Goal: Information Seeking & Learning: Learn about a topic

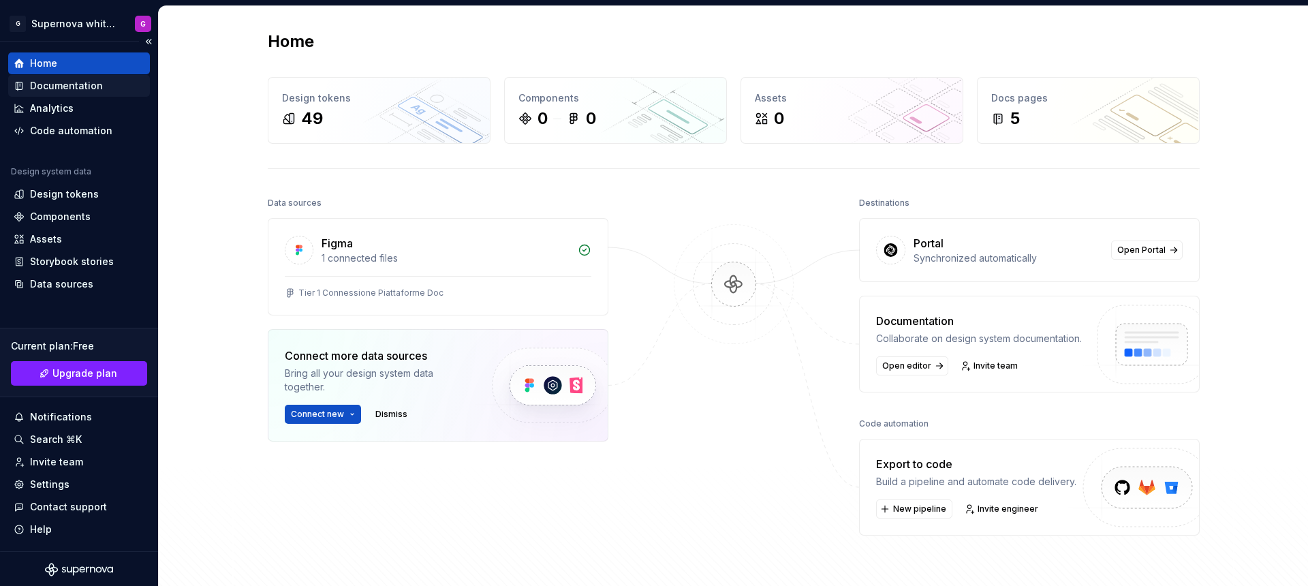
click at [63, 89] on div "Documentation" at bounding box center [66, 86] width 73 height 14
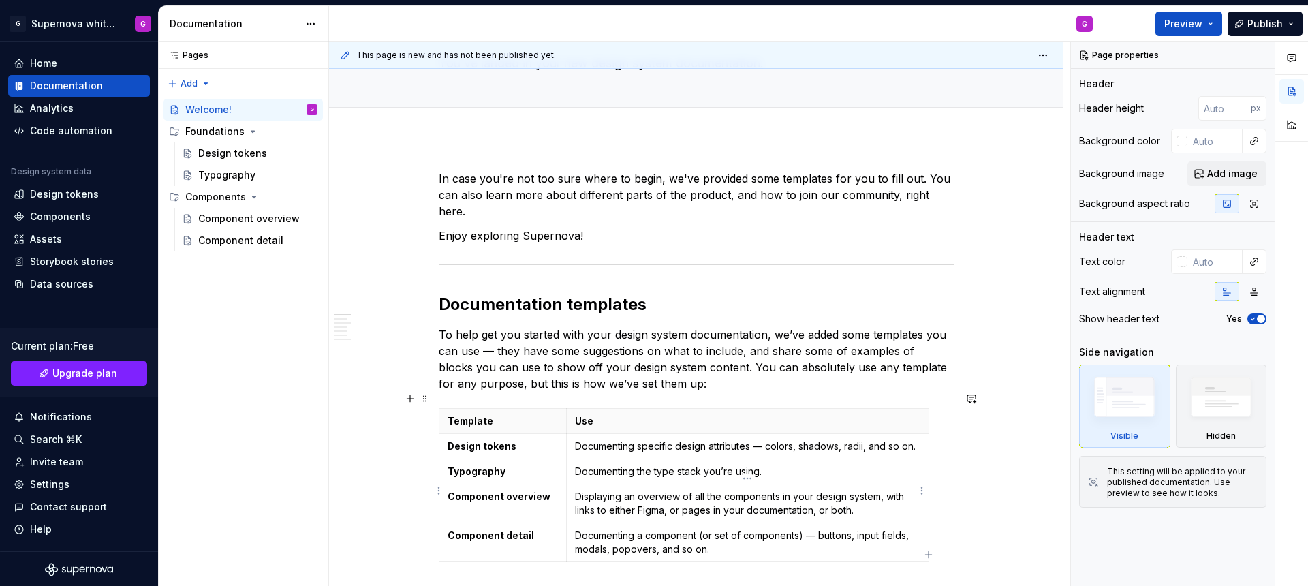
scroll to position [100, 0]
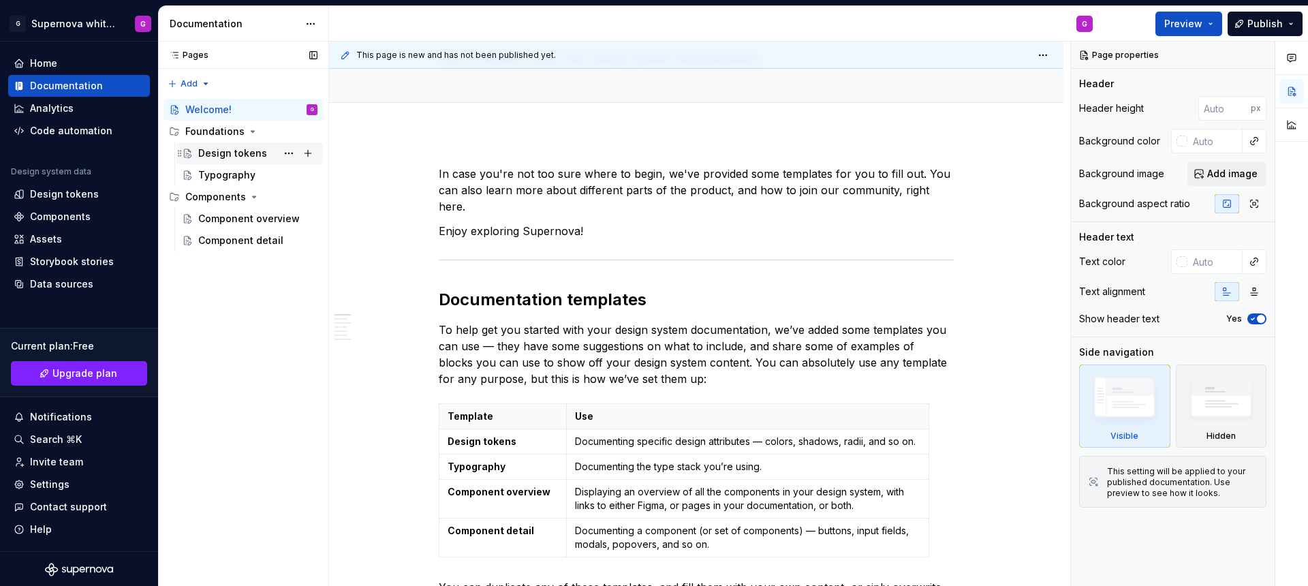
click at [236, 151] on div "Design tokens" at bounding box center [232, 153] width 69 height 14
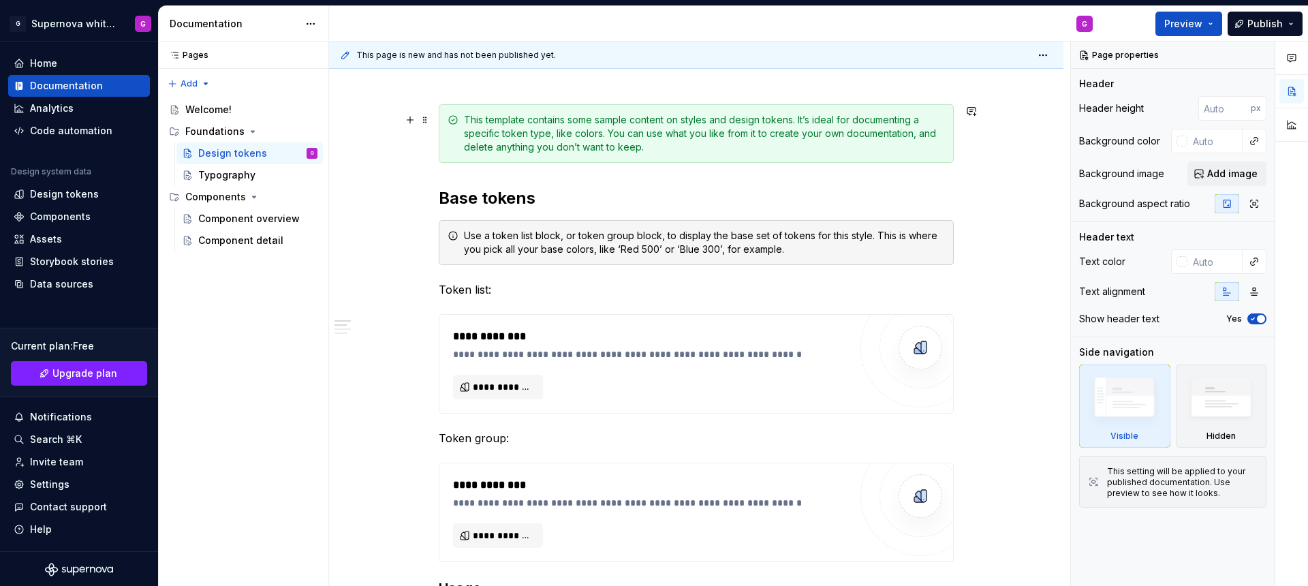
scroll to position [213, 0]
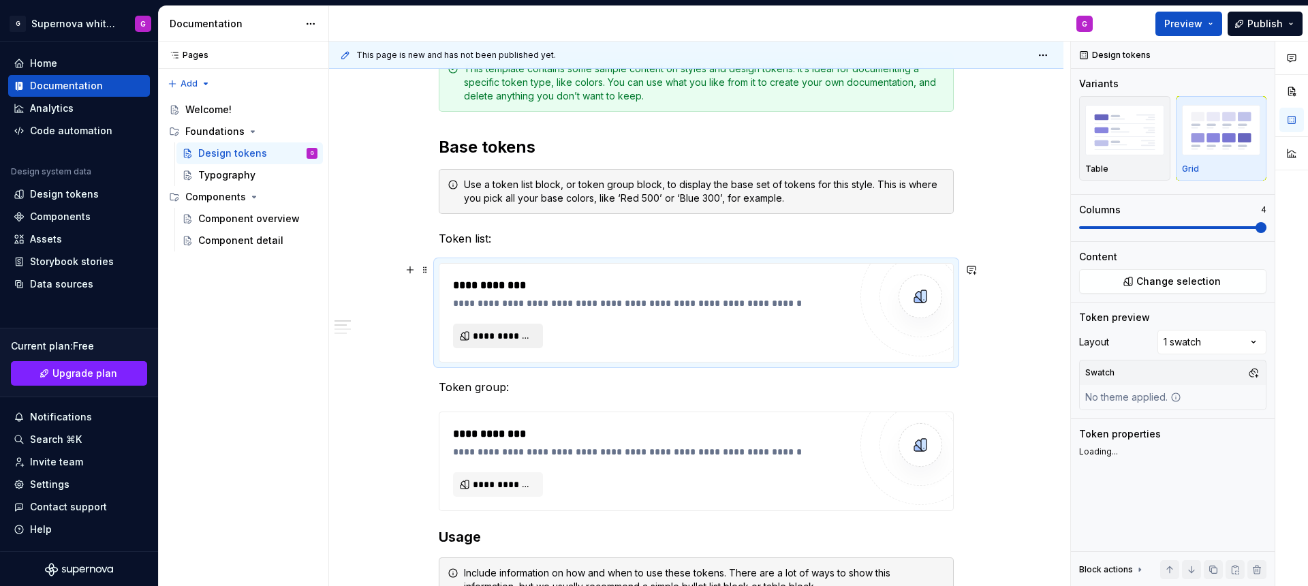
click at [499, 340] on span "**********" at bounding box center [503, 336] width 61 height 14
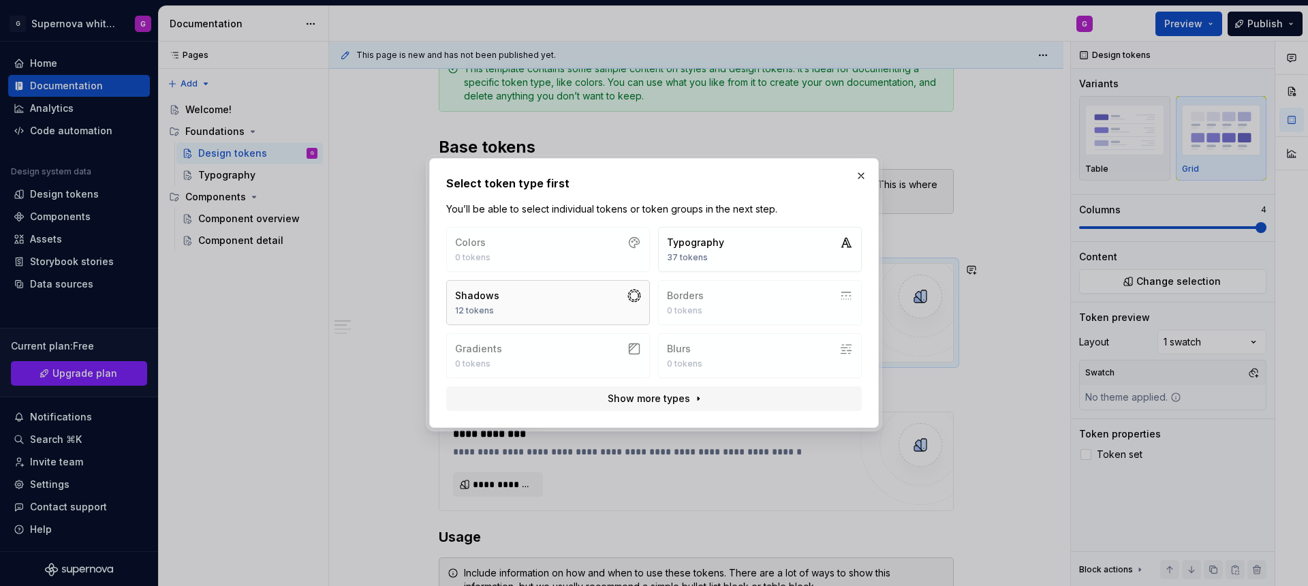
click at [505, 312] on button "Shadows 12 tokens" at bounding box center [548, 302] width 204 height 45
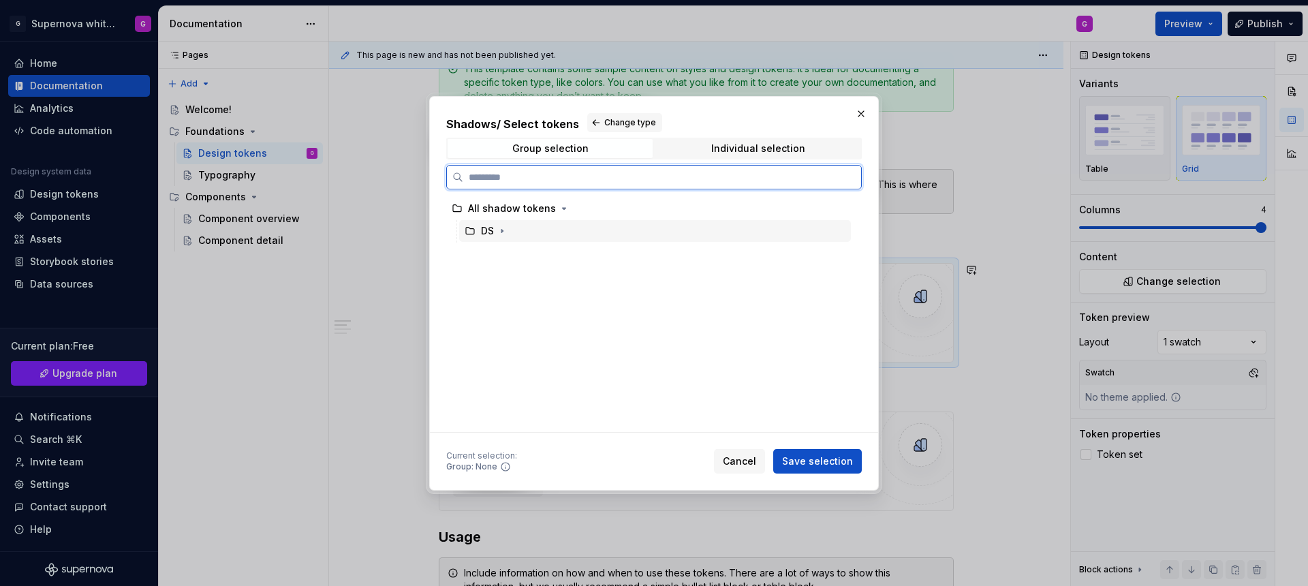
click at [492, 232] on div "DS" at bounding box center [487, 231] width 13 height 14
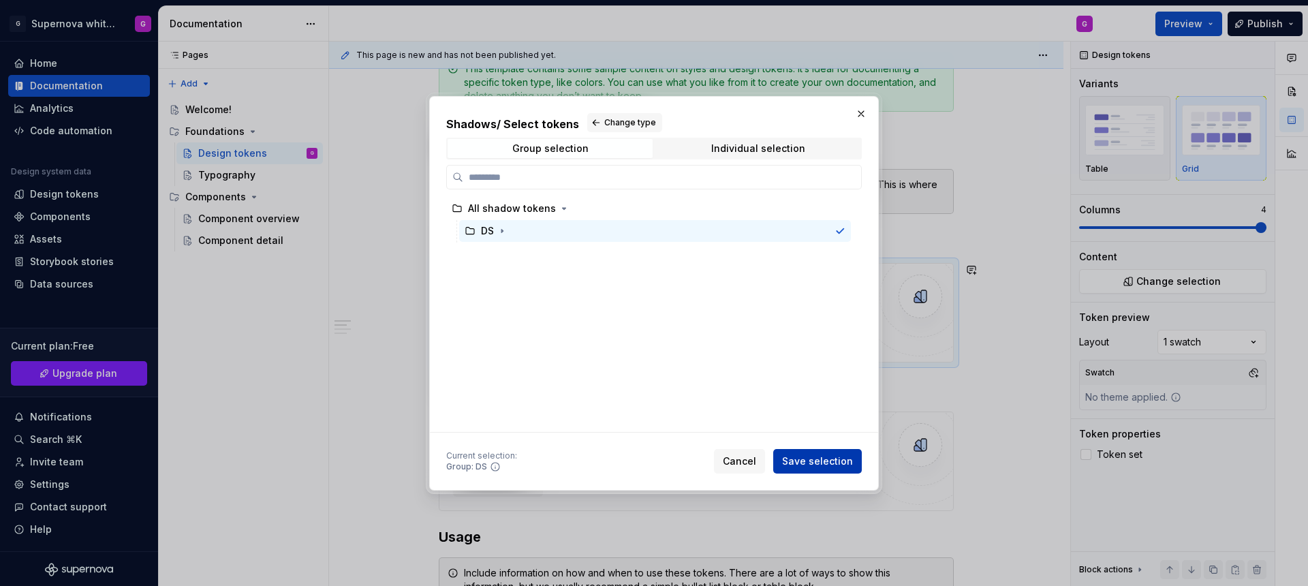
click at [847, 458] on span "Save selection" at bounding box center [817, 461] width 71 height 14
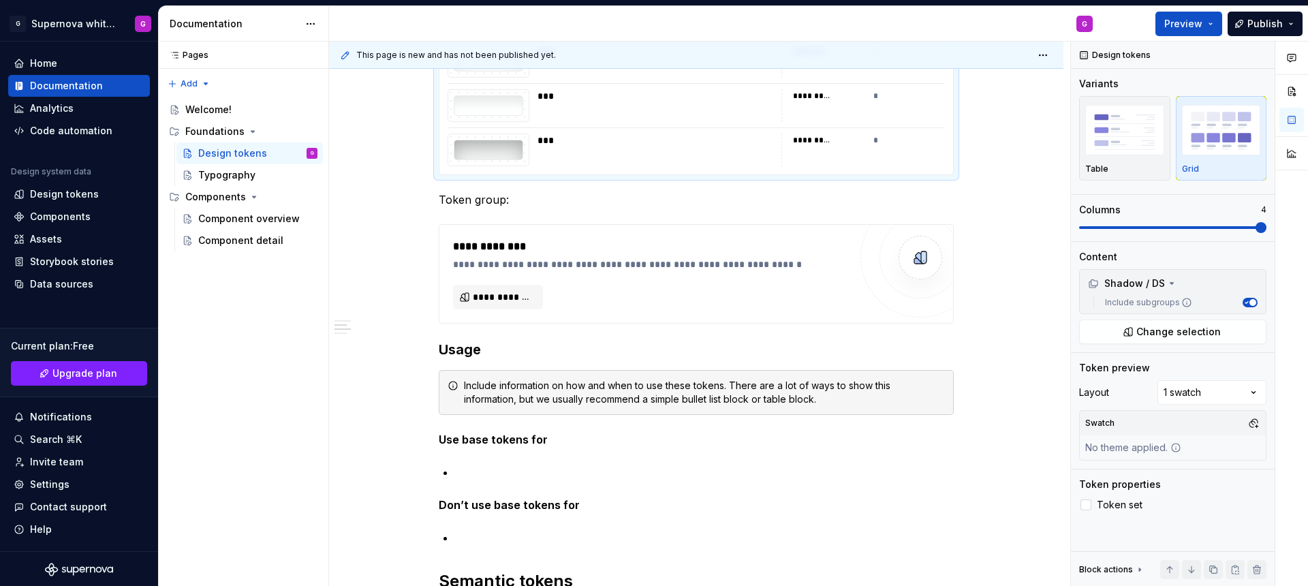
scroll to position [886, 0]
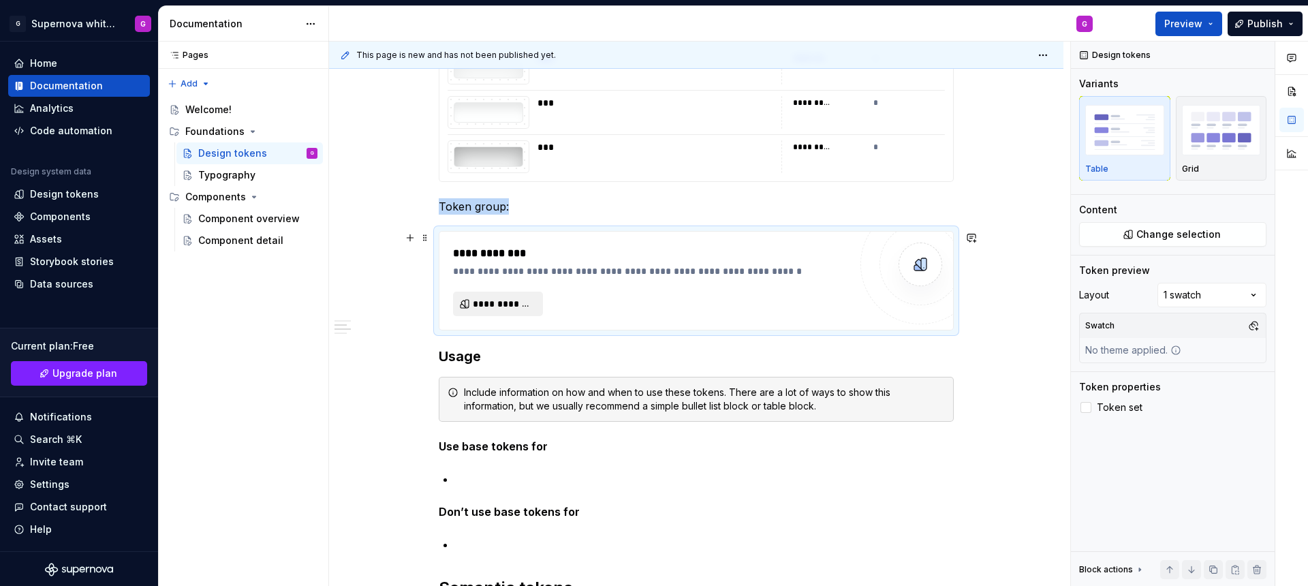
click at [513, 300] on span "**********" at bounding box center [503, 304] width 61 height 14
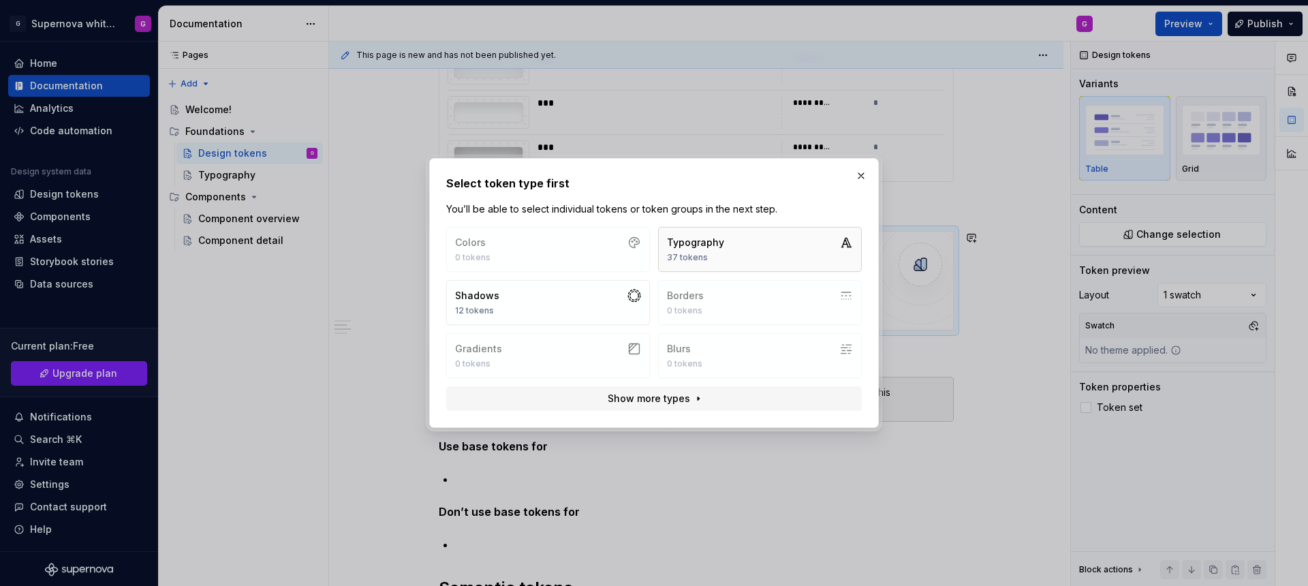
click at [760, 240] on button "Typography 37 tokens" at bounding box center [760, 249] width 204 height 45
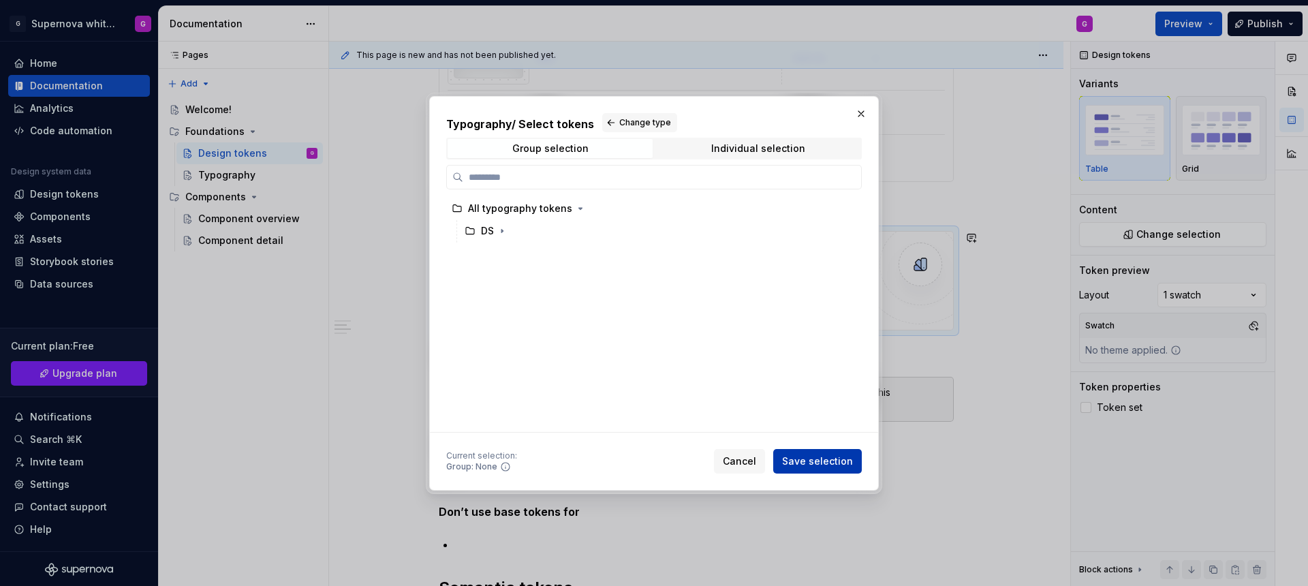
click at [807, 458] on span "Save selection" at bounding box center [817, 461] width 71 height 14
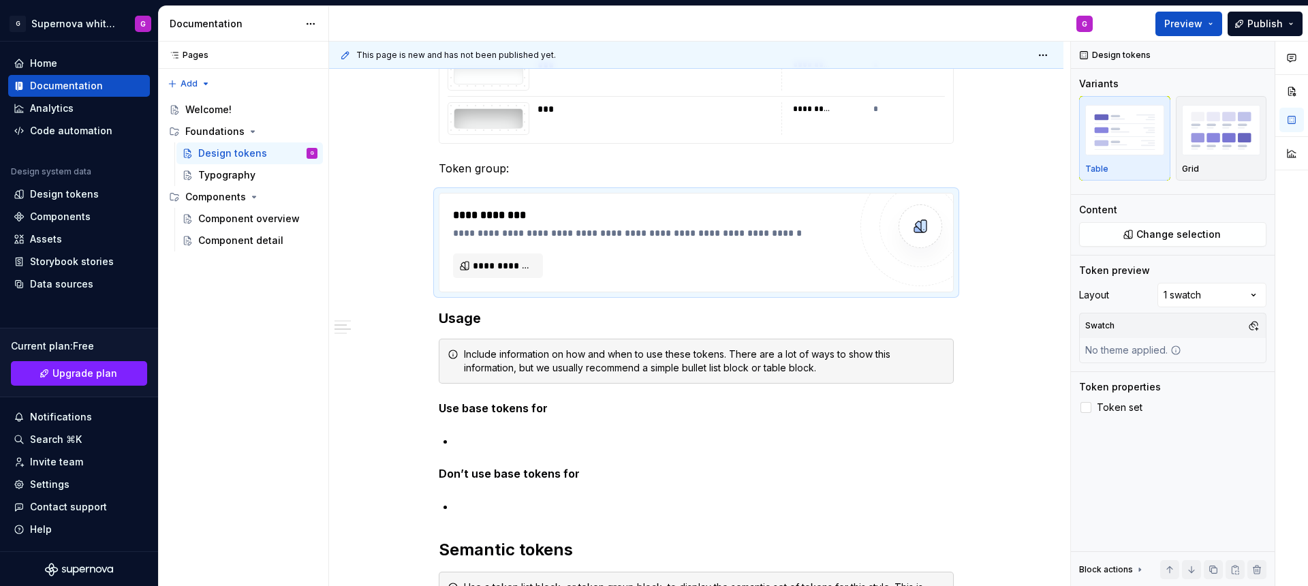
scroll to position [1024, 0]
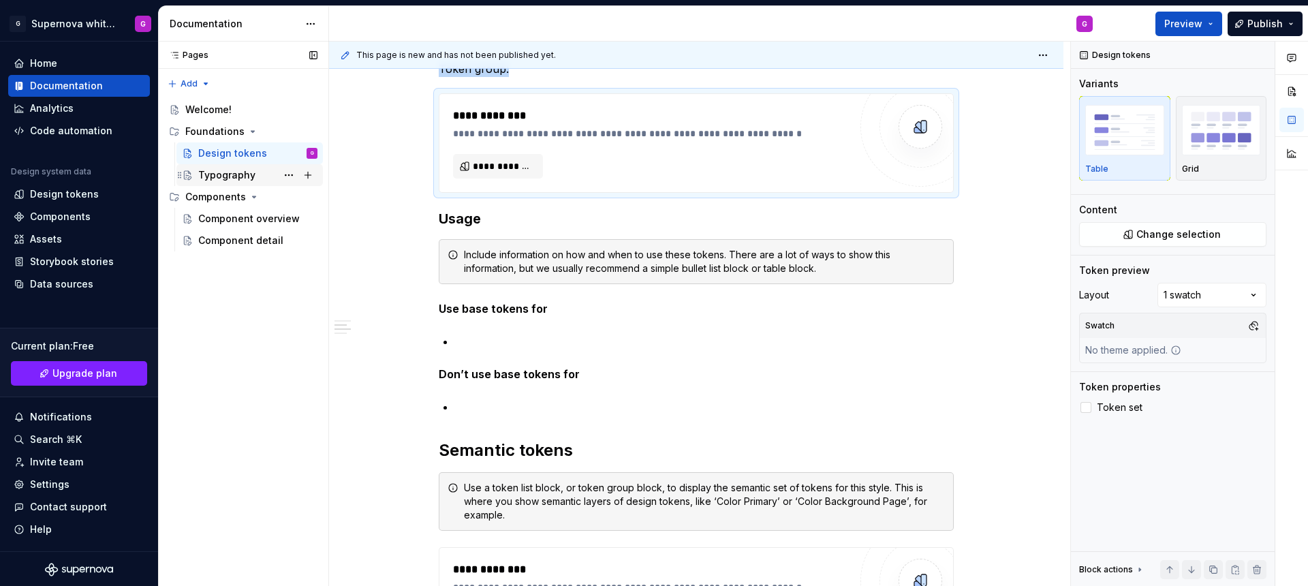
click at [238, 179] on div "Typography" at bounding box center [226, 175] width 57 height 14
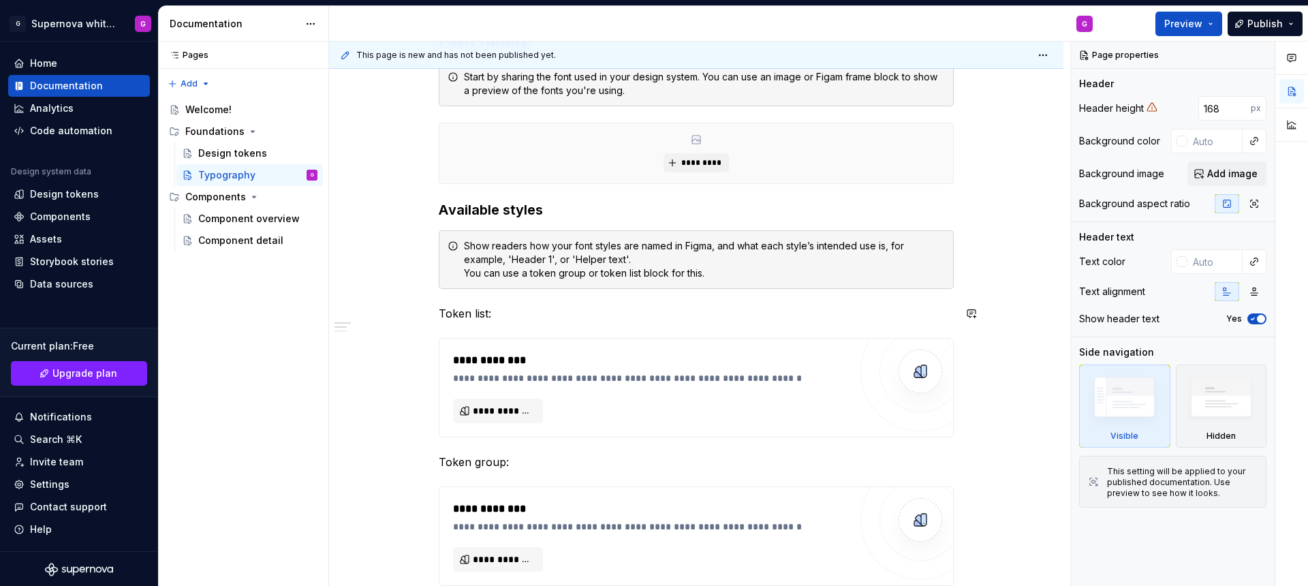
scroll to position [341, 0]
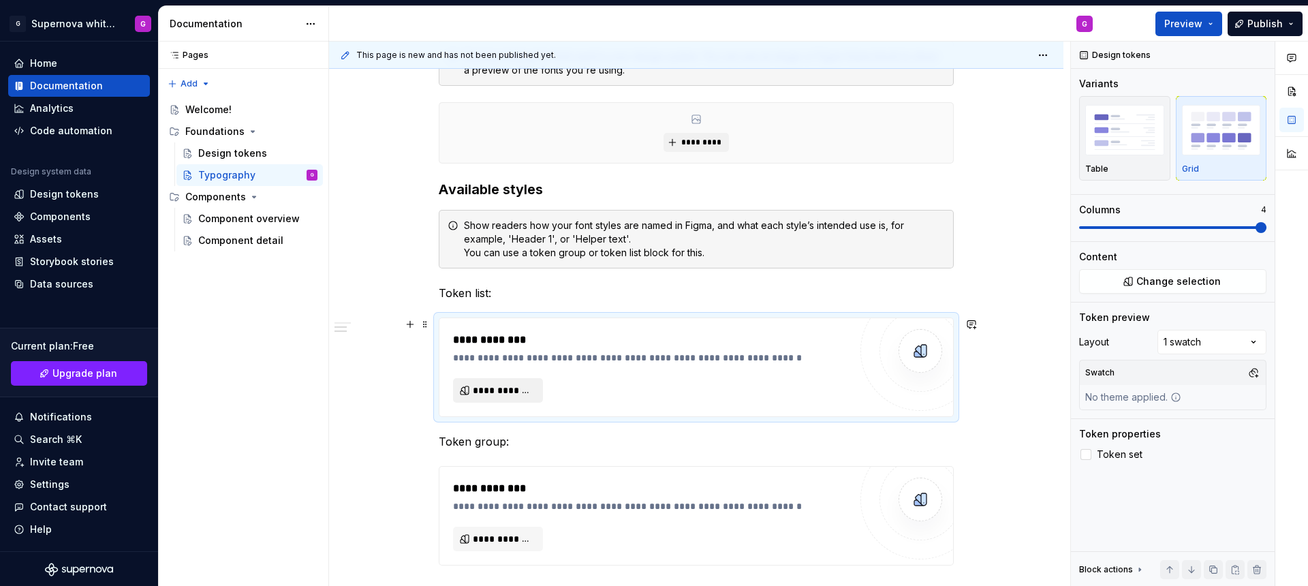
click at [485, 394] on span "**********" at bounding box center [503, 391] width 61 height 14
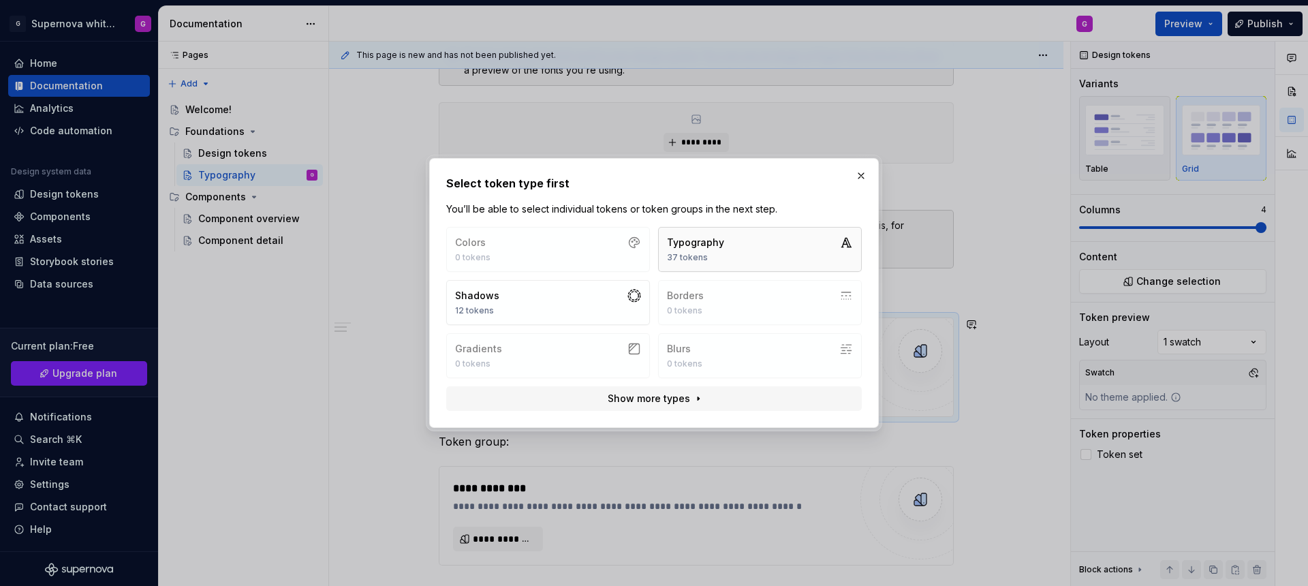
click at [717, 249] on div "Typography 37 tokens" at bounding box center [695, 249] width 57 height 27
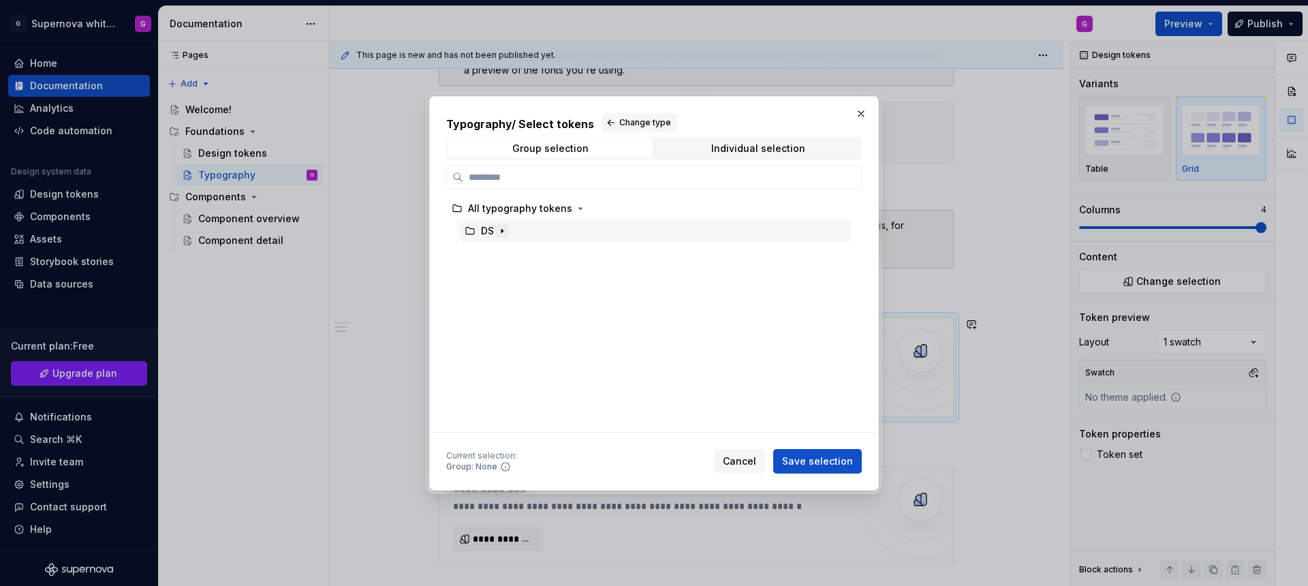
click at [505, 229] on icon "button" at bounding box center [502, 230] width 11 height 11
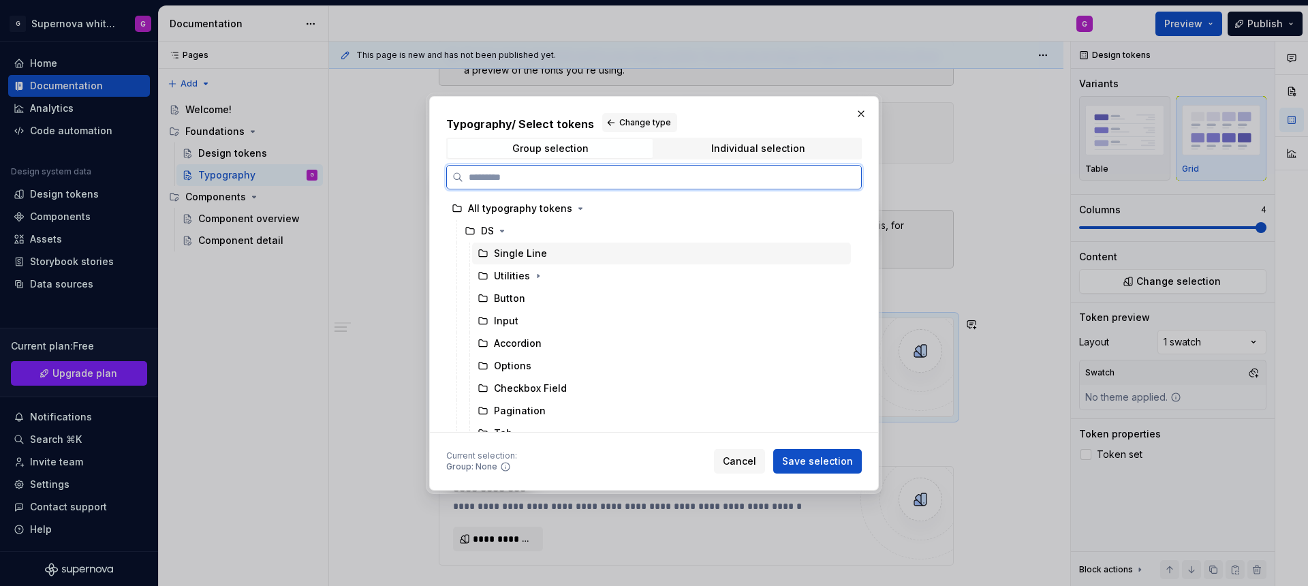
click at [612, 251] on div "Single Line" at bounding box center [661, 254] width 379 height 22
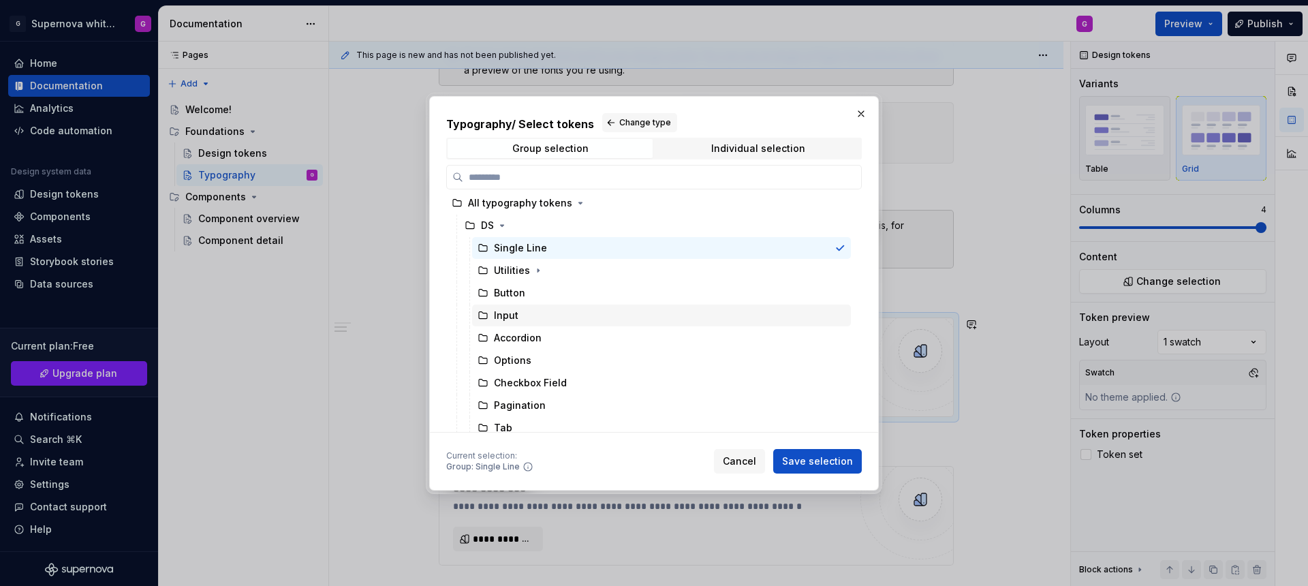
scroll to position [0, 0]
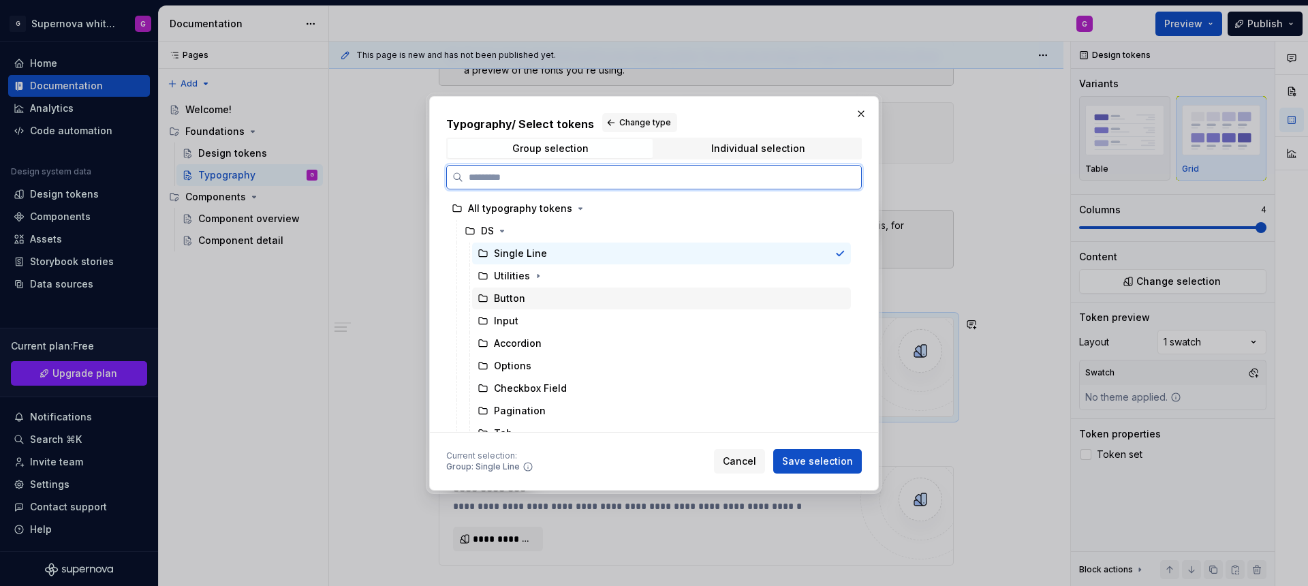
click at [617, 294] on div "Button" at bounding box center [661, 298] width 379 height 22
click at [510, 230] on div "DS" at bounding box center [655, 231] width 392 height 22
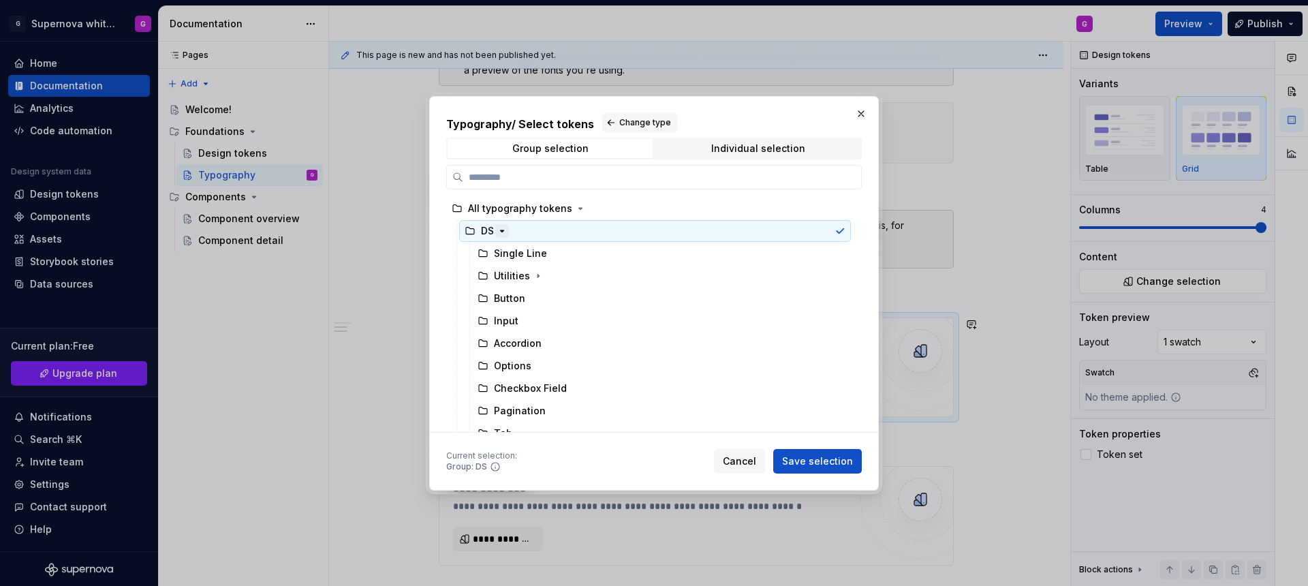
click at [498, 230] on icon "button" at bounding box center [502, 230] width 11 height 11
click at [732, 157] on span "Individual selection" at bounding box center [757, 148] width 205 height 19
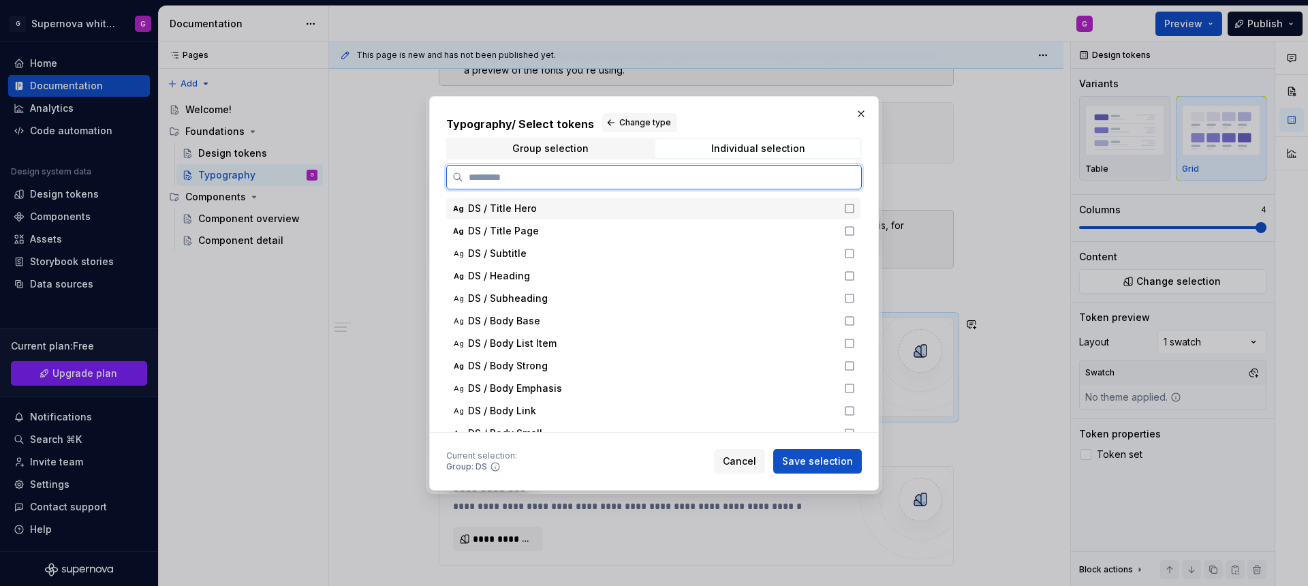
click at [849, 207] on icon at bounding box center [849, 208] width 11 height 11
click at [845, 231] on icon at bounding box center [849, 230] width 11 height 11
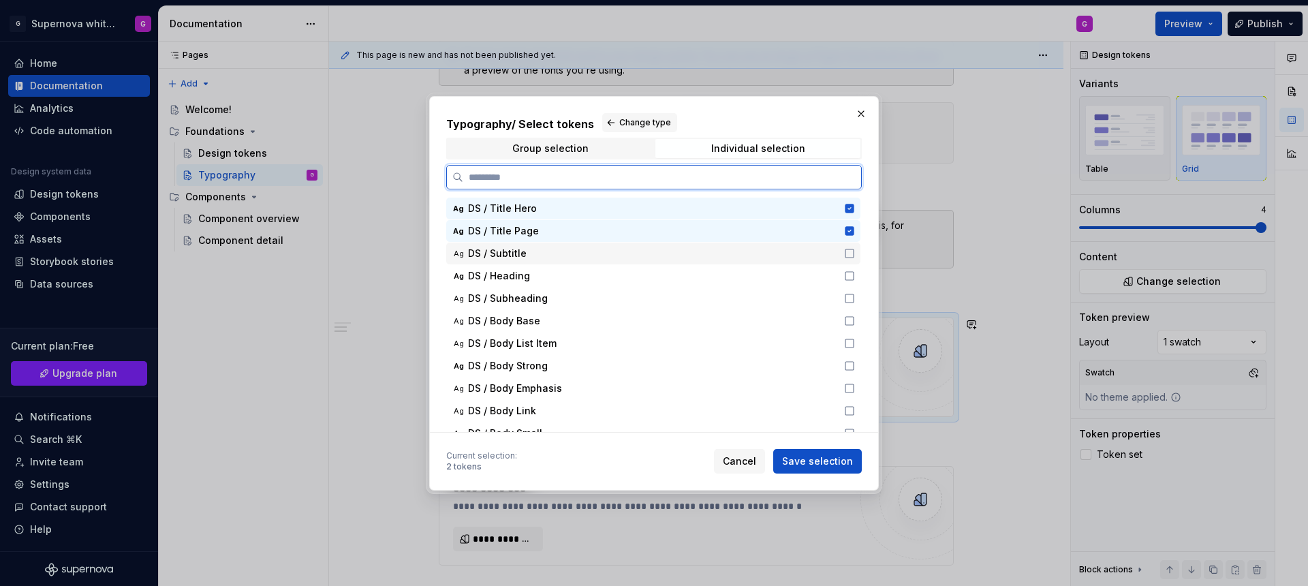
click at [850, 258] on icon at bounding box center [849, 253] width 11 height 11
click at [847, 277] on icon at bounding box center [849, 275] width 11 height 11
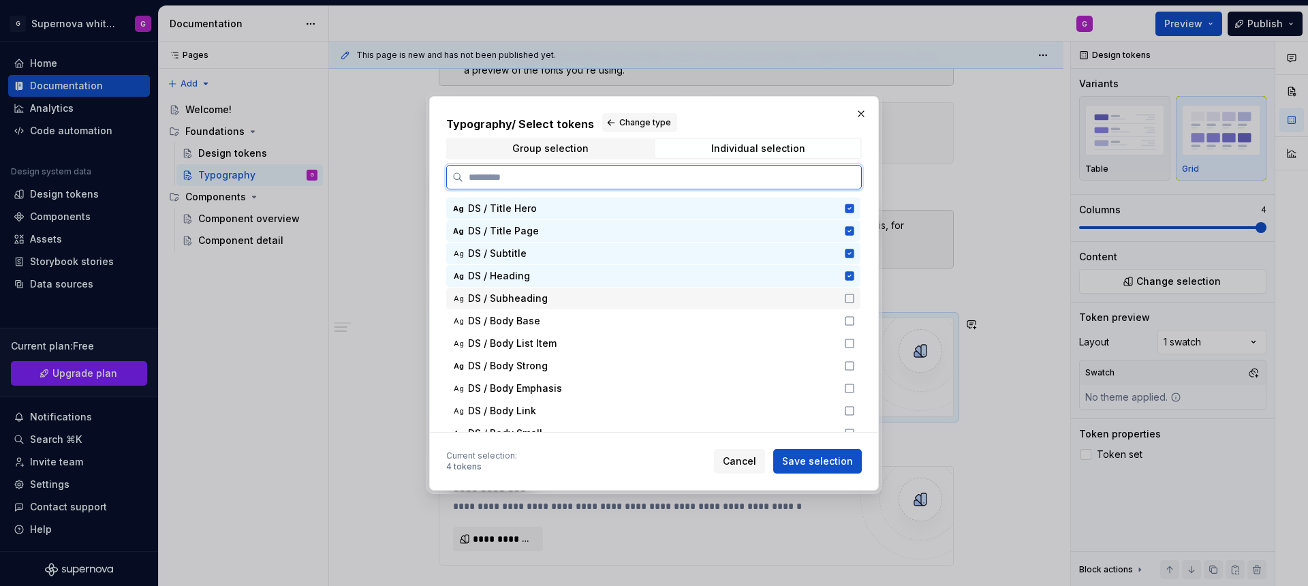
click at [850, 298] on icon at bounding box center [849, 298] width 11 height 11
click at [853, 321] on icon at bounding box center [849, 321] width 8 height 8
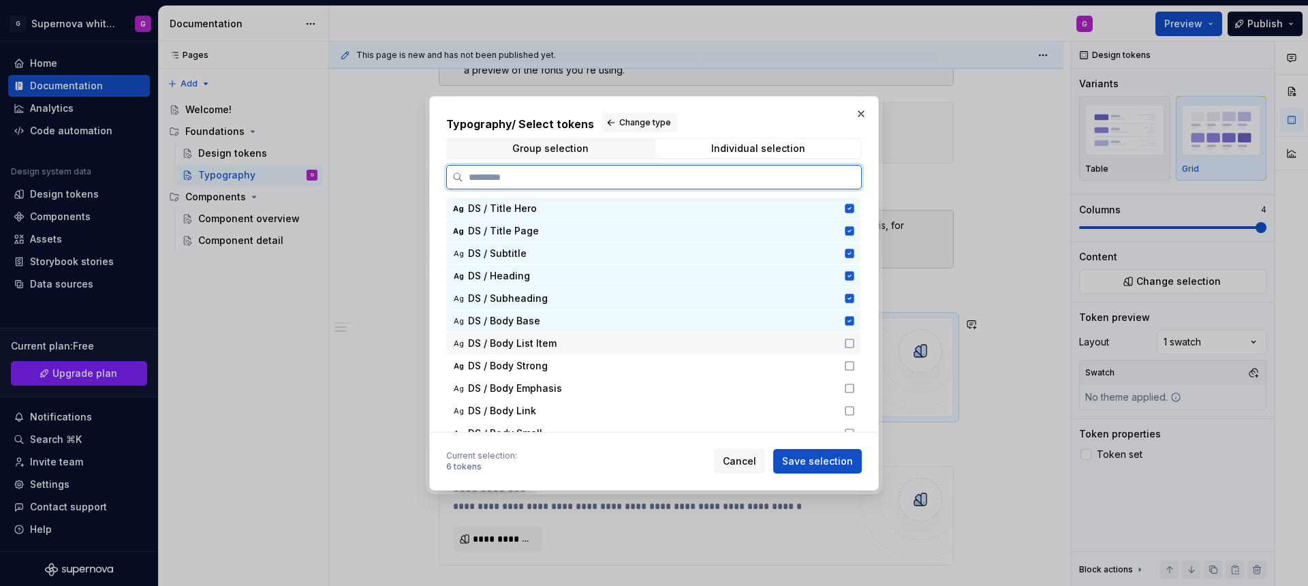
click at [849, 341] on icon at bounding box center [849, 343] width 11 height 11
click at [847, 367] on icon at bounding box center [849, 365] width 11 height 11
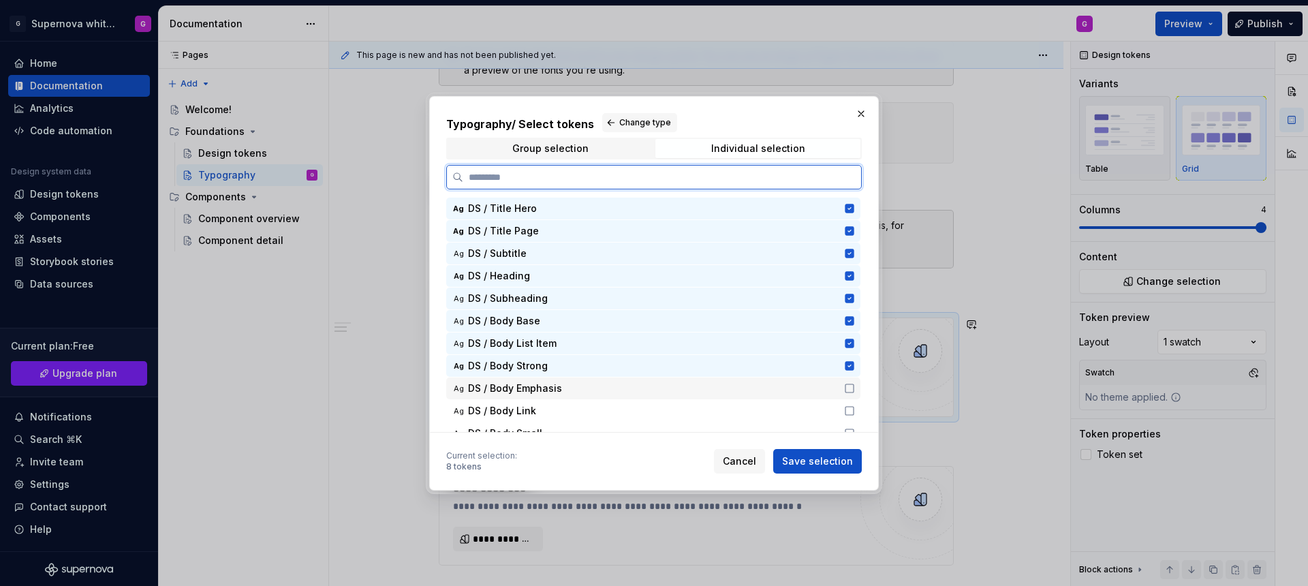
click at [848, 384] on icon at bounding box center [849, 388] width 11 height 11
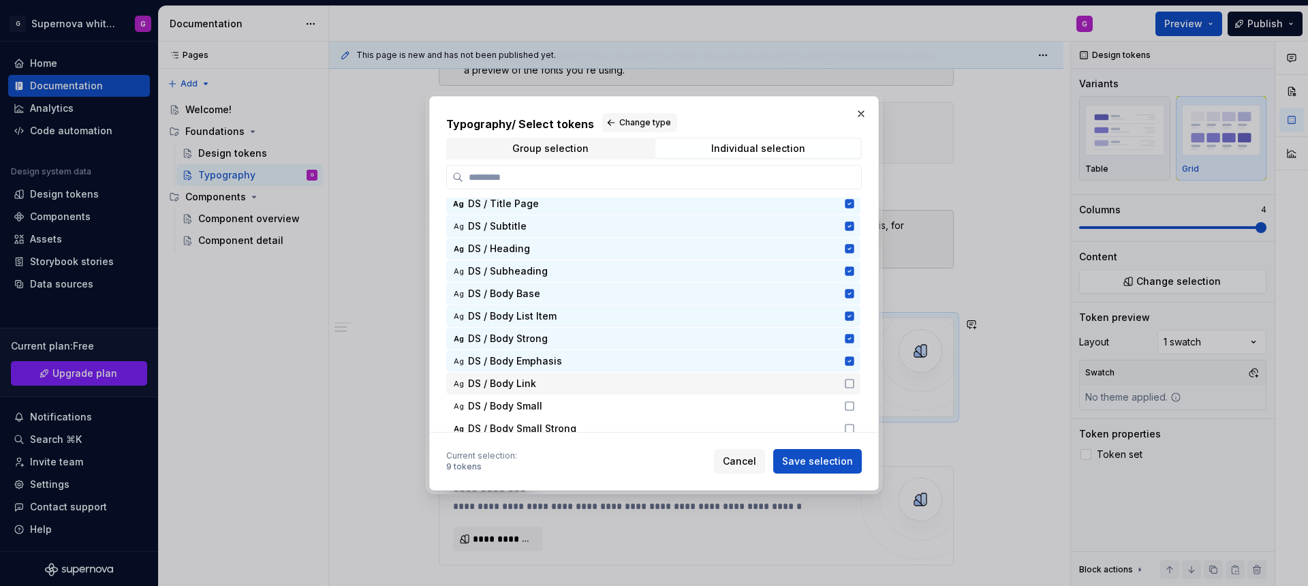
scroll to position [29, 0]
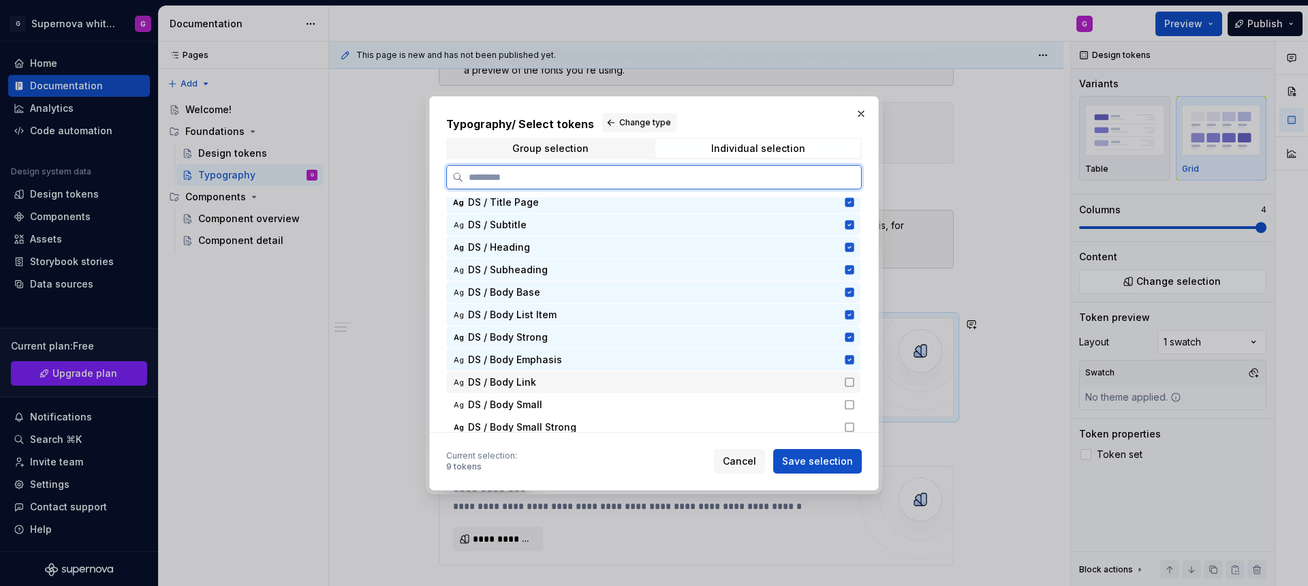
click at [847, 380] on icon at bounding box center [849, 382] width 11 height 11
click at [849, 403] on icon at bounding box center [849, 404] width 11 height 11
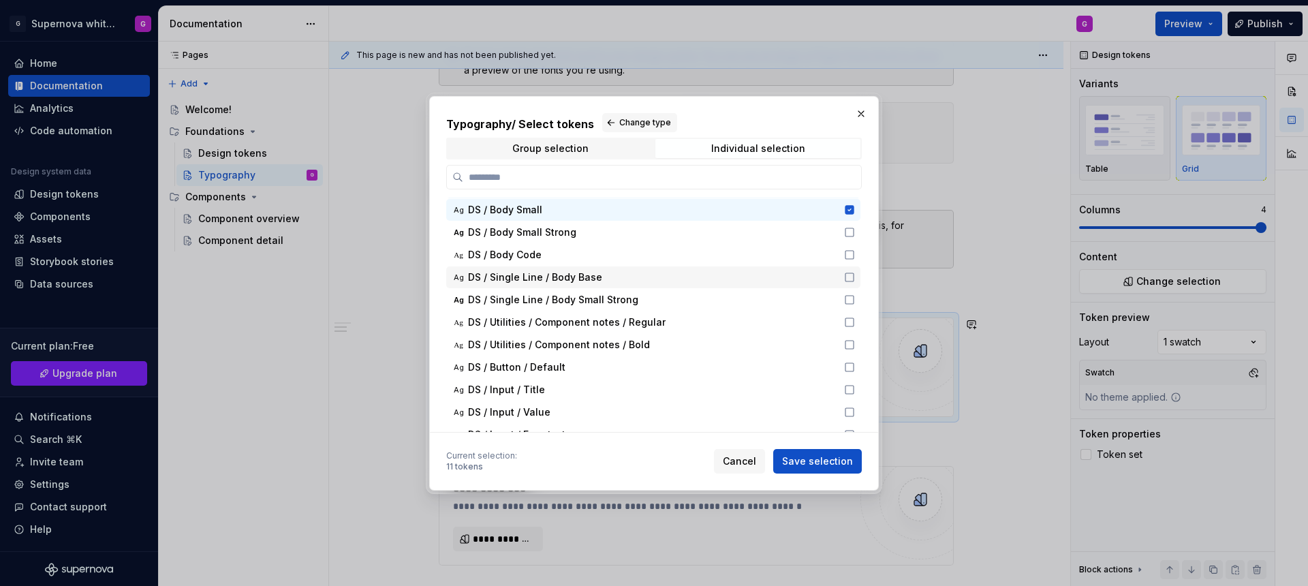
scroll to position [150, 0]
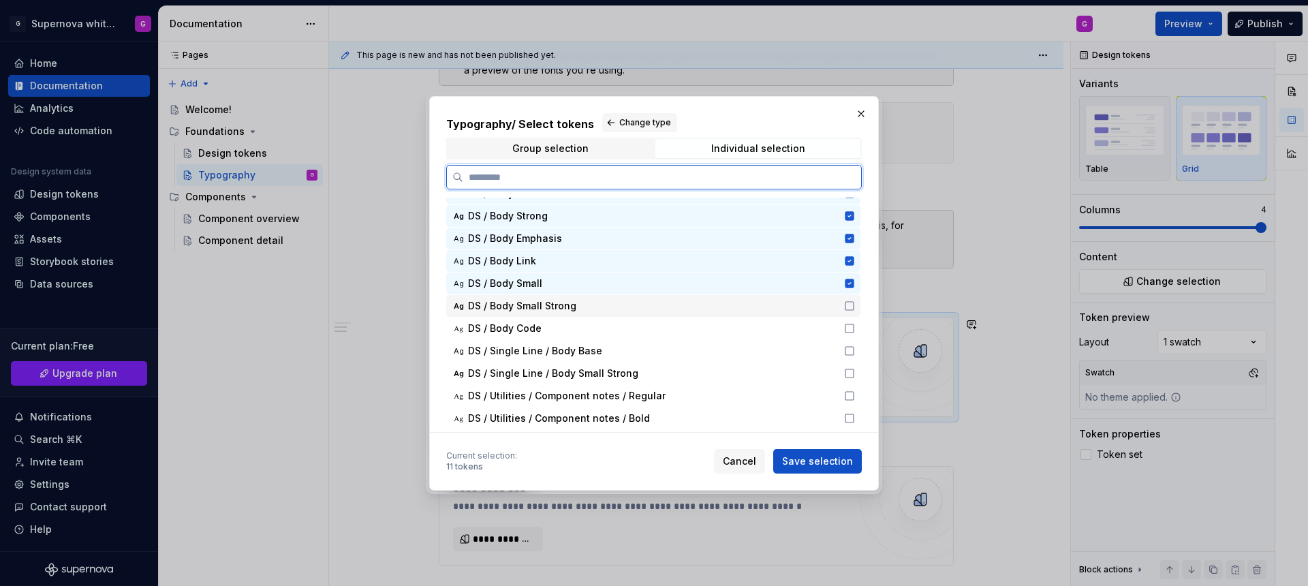
click at [849, 307] on icon at bounding box center [849, 305] width 11 height 11
drag, startPoint x: 851, startPoint y: 328, endPoint x: 847, endPoint y: 354, distance: 26.2
click at [851, 329] on icon at bounding box center [849, 328] width 11 height 11
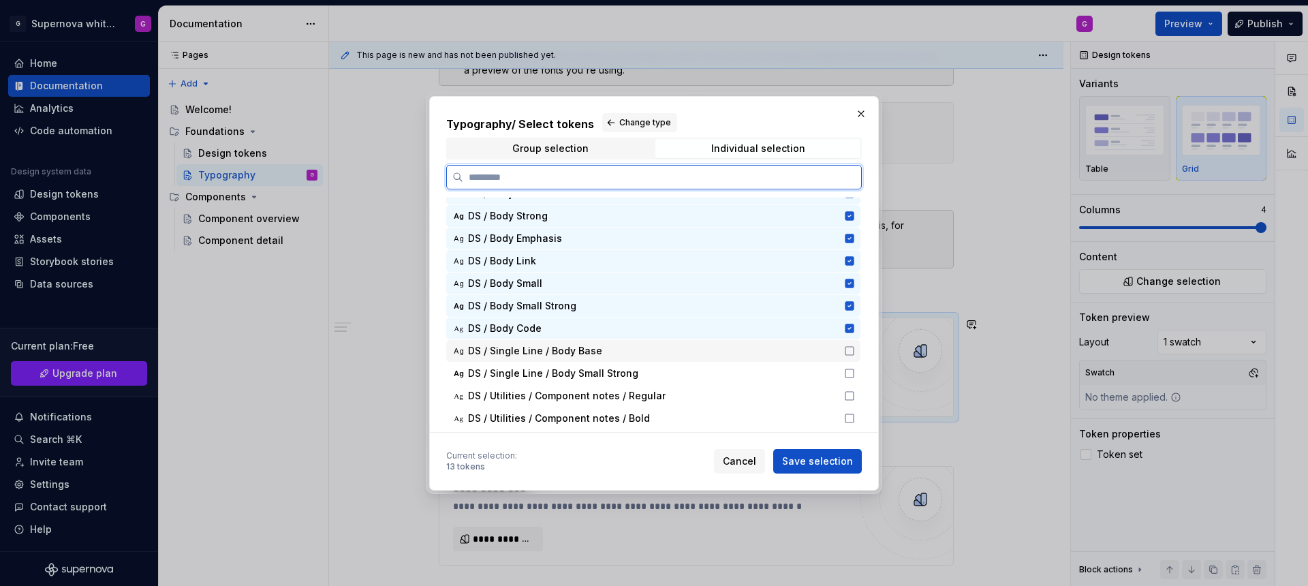
click at [845, 353] on icon at bounding box center [849, 351] width 8 height 8
click at [848, 375] on icon at bounding box center [849, 373] width 11 height 11
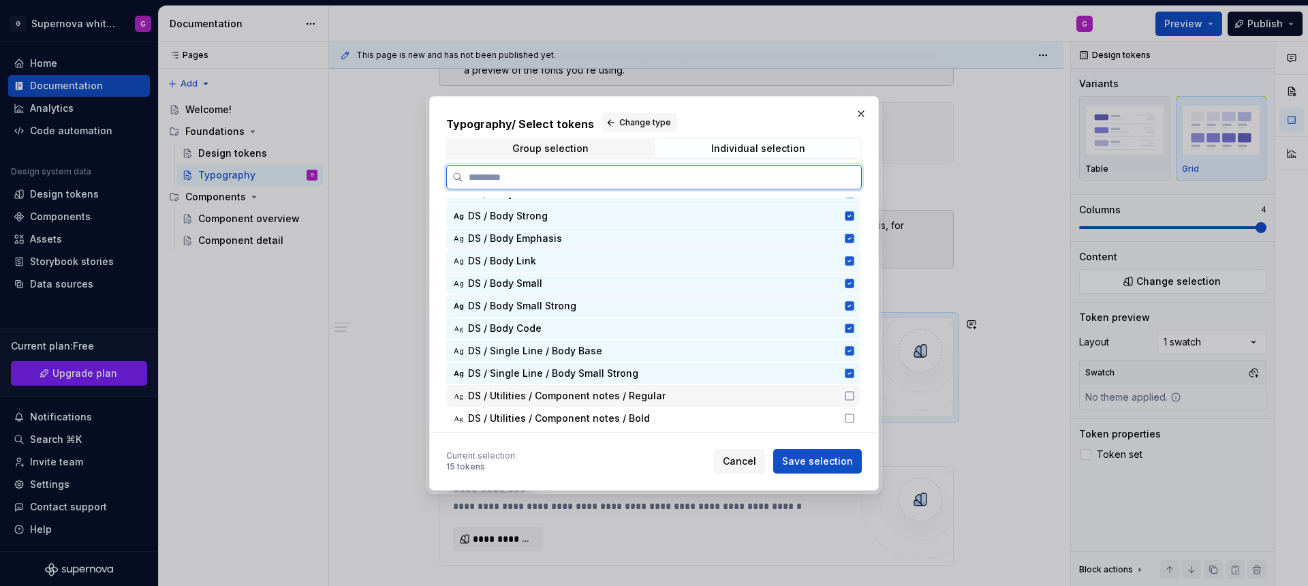
click at [849, 399] on icon at bounding box center [849, 395] width 11 height 11
click at [849, 418] on icon at bounding box center [849, 418] width 11 height 11
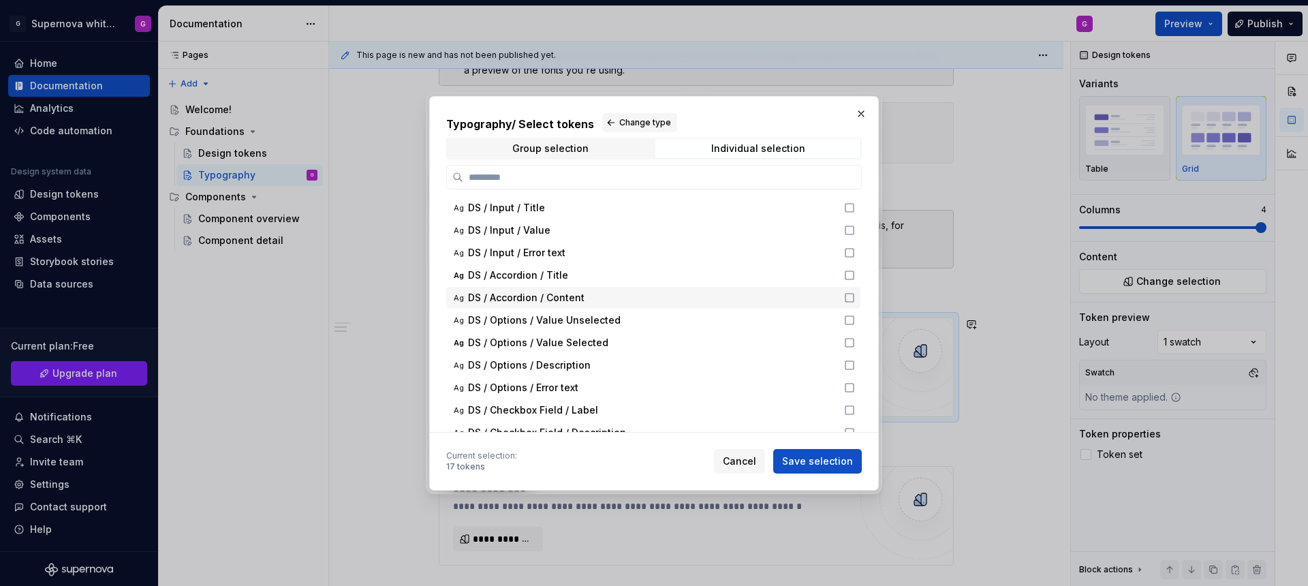
scroll to position [309, 0]
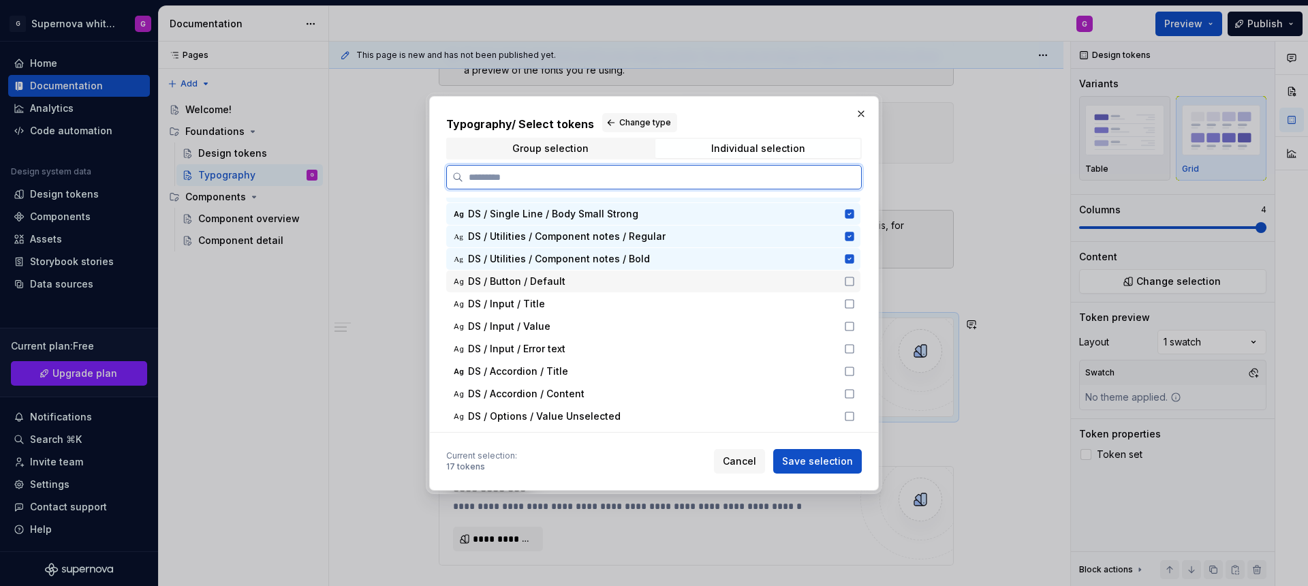
drag, startPoint x: 847, startPoint y: 283, endPoint x: 849, endPoint y: 304, distance: 20.5
click at [847, 283] on icon at bounding box center [849, 281] width 11 height 11
click at [846, 306] on icon at bounding box center [849, 303] width 11 height 11
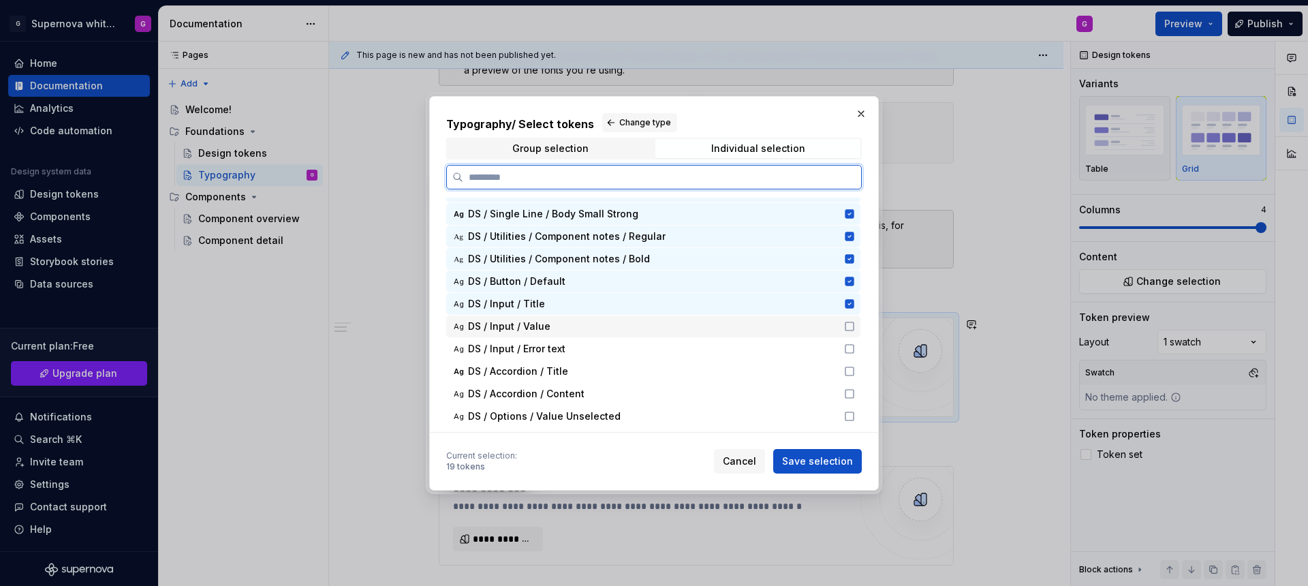
click at [847, 328] on icon at bounding box center [849, 326] width 11 height 11
click at [847, 345] on icon at bounding box center [849, 348] width 11 height 11
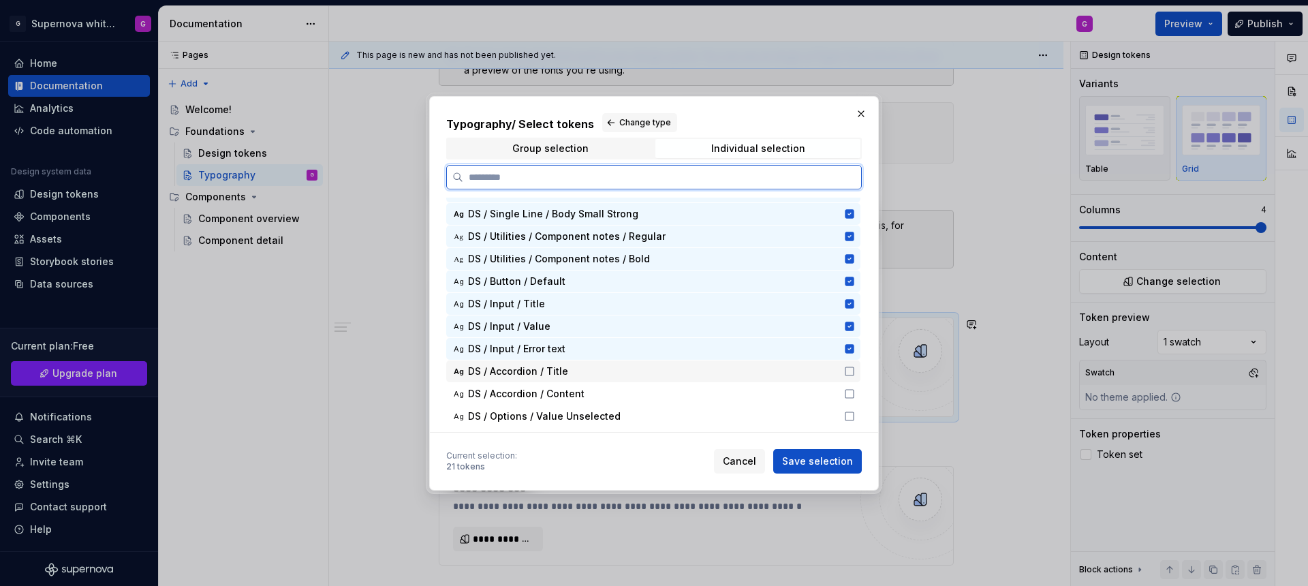
click at [850, 371] on icon at bounding box center [849, 371] width 11 height 11
click at [849, 388] on icon at bounding box center [849, 393] width 11 height 11
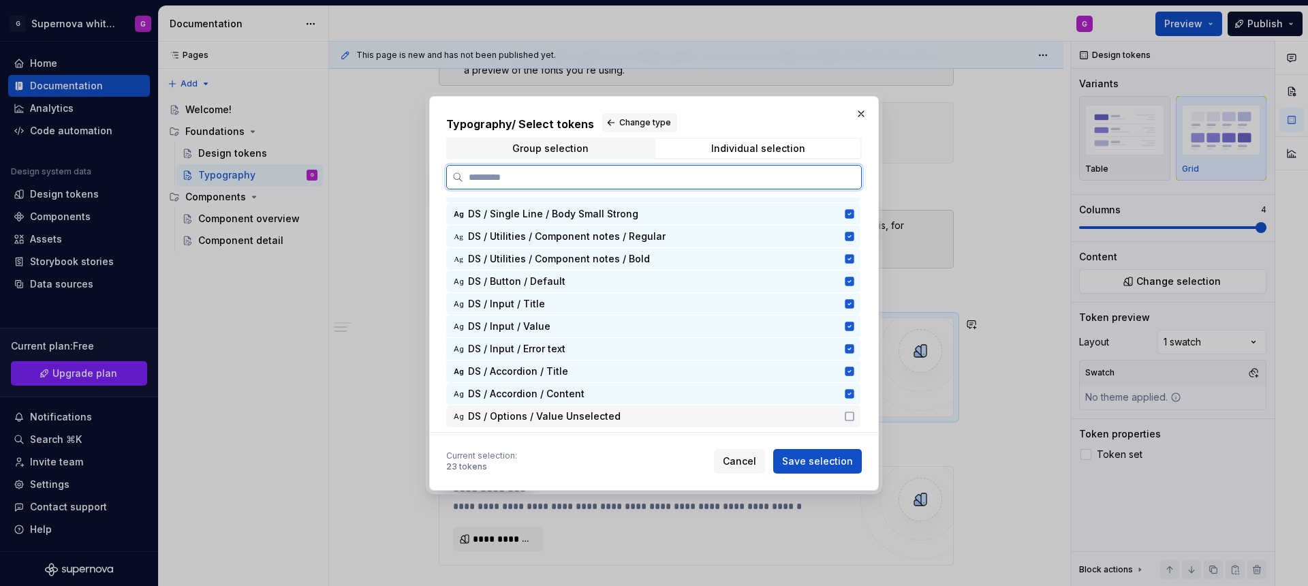
click at [849, 415] on icon at bounding box center [849, 416] width 11 height 11
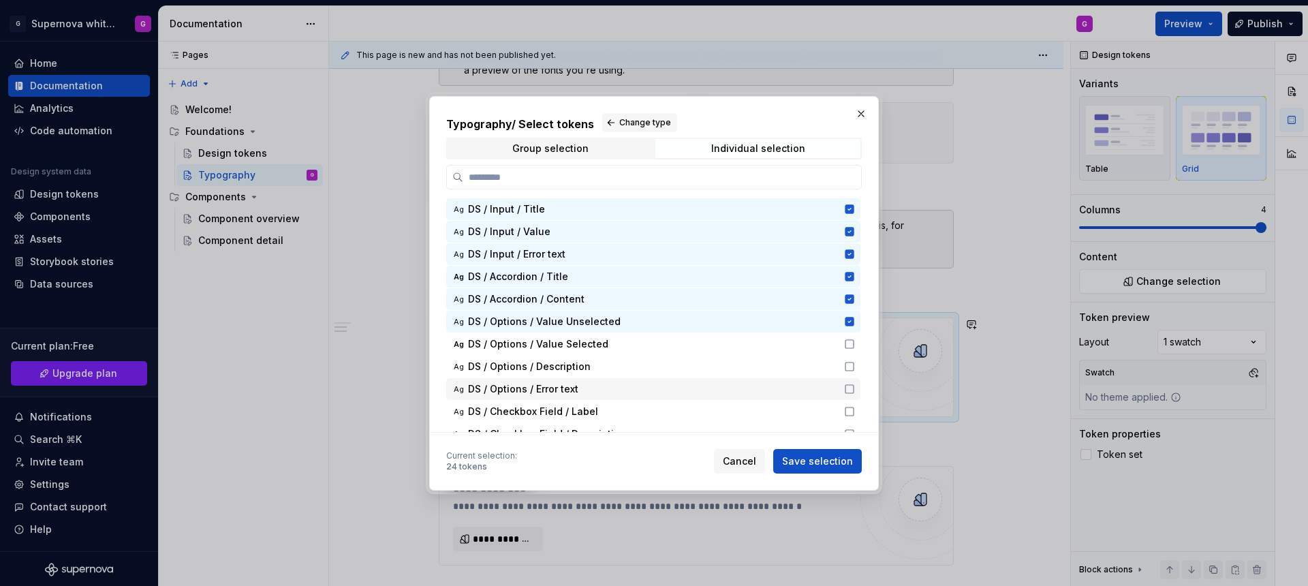
scroll to position [401, 0]
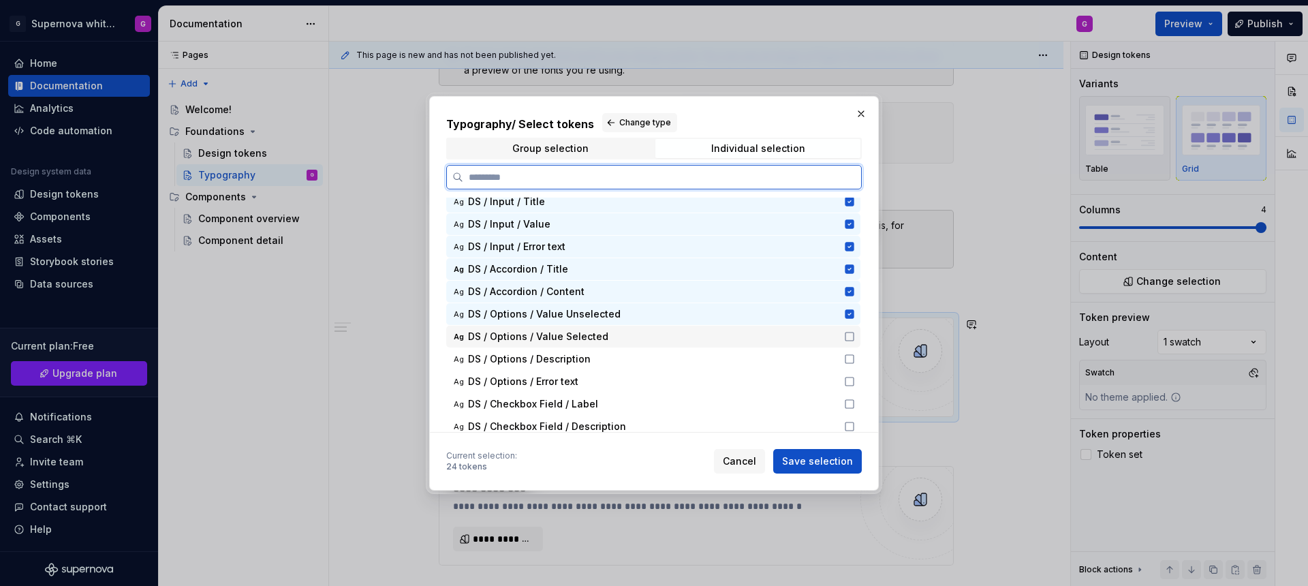
click at [848, 339] on icon at bounding box center [849, 336] width 11 height 11
click at [847, 358] on icon at bounding box center [849, 359] width 11 height 11
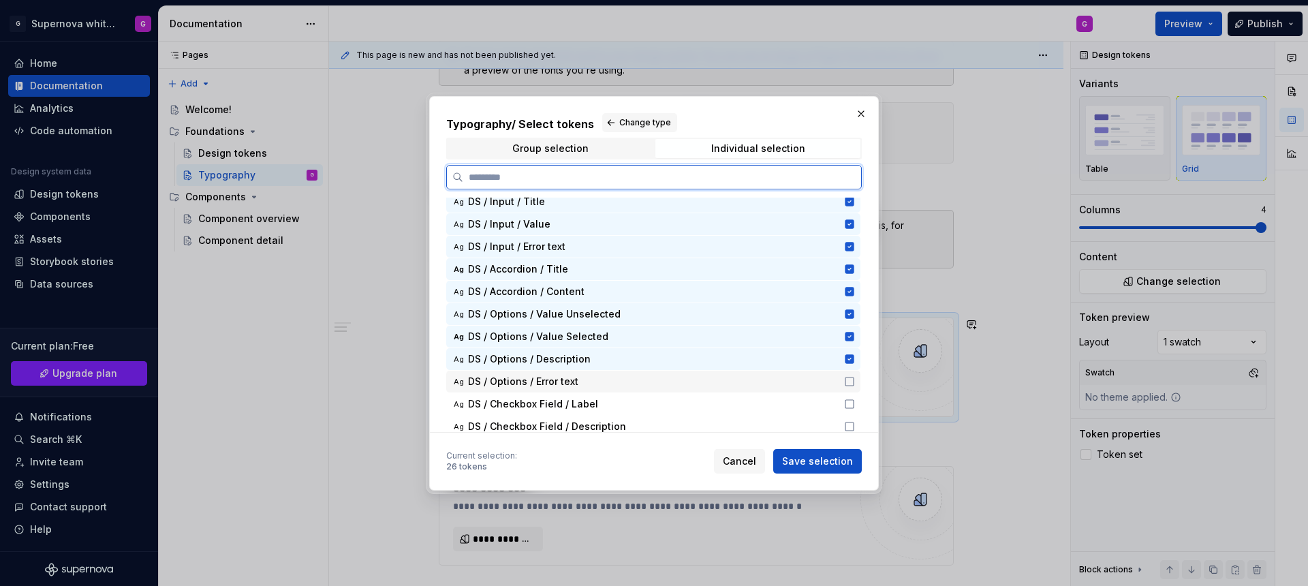
click at [847, 379] on icon at bounding box center [849, 381] width 11 height 11
click at [846, 404] on icon at bounding box center [849, 404] width 11 height 11
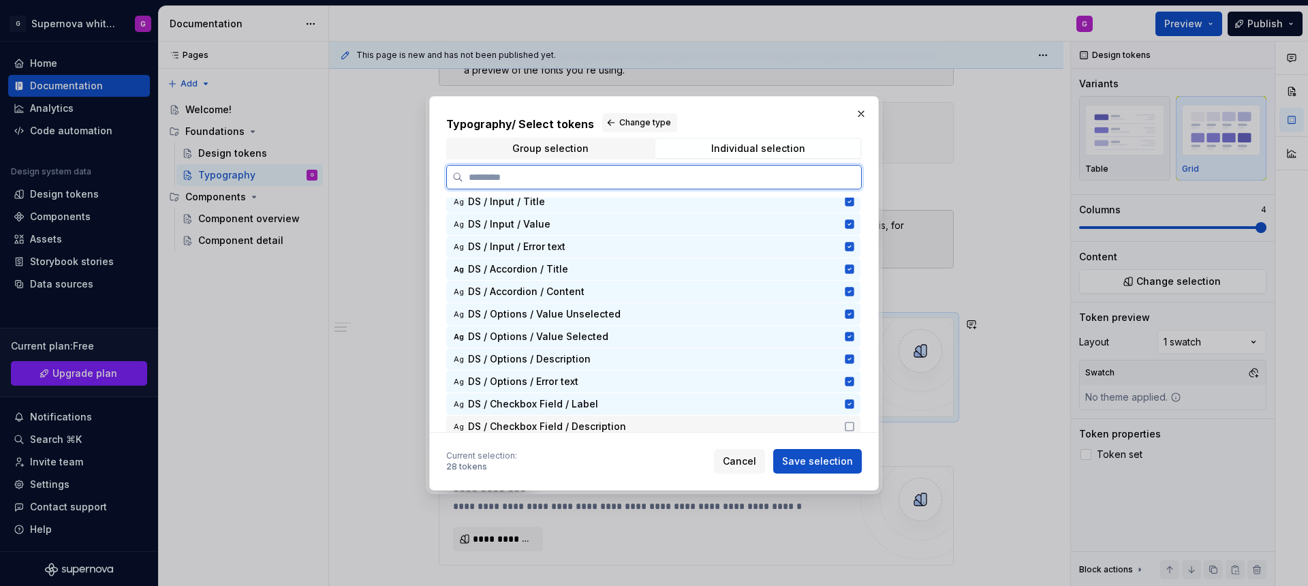
click at [849, 426] on icon at bounding box center [849, 426] width 11 height 11
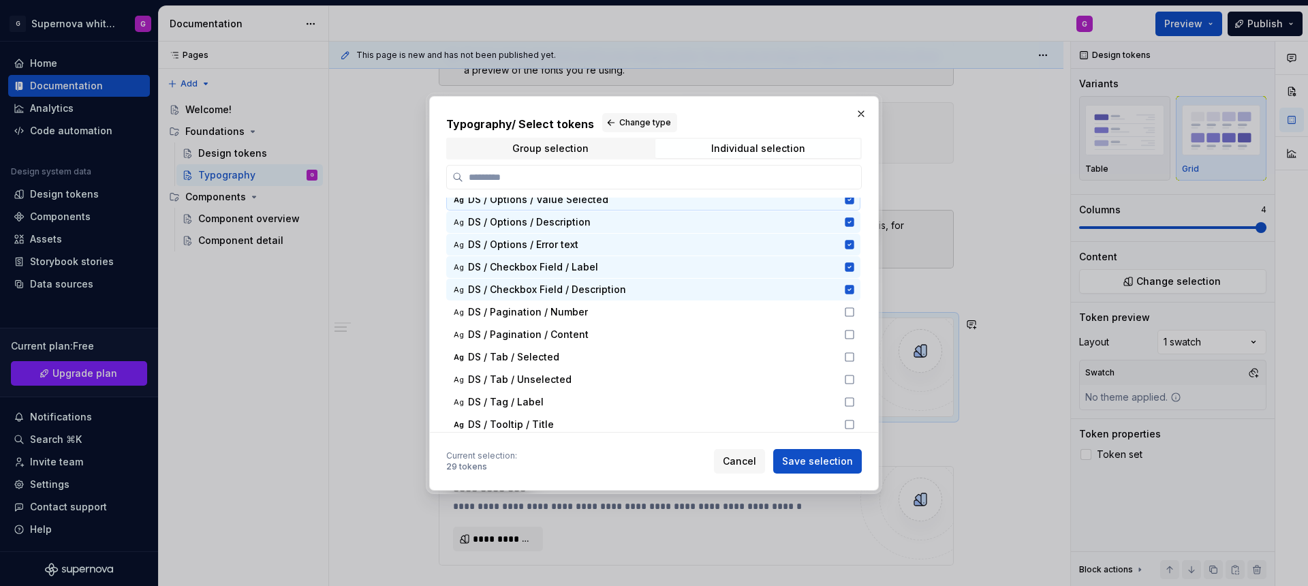
scroll to position [579, 0]
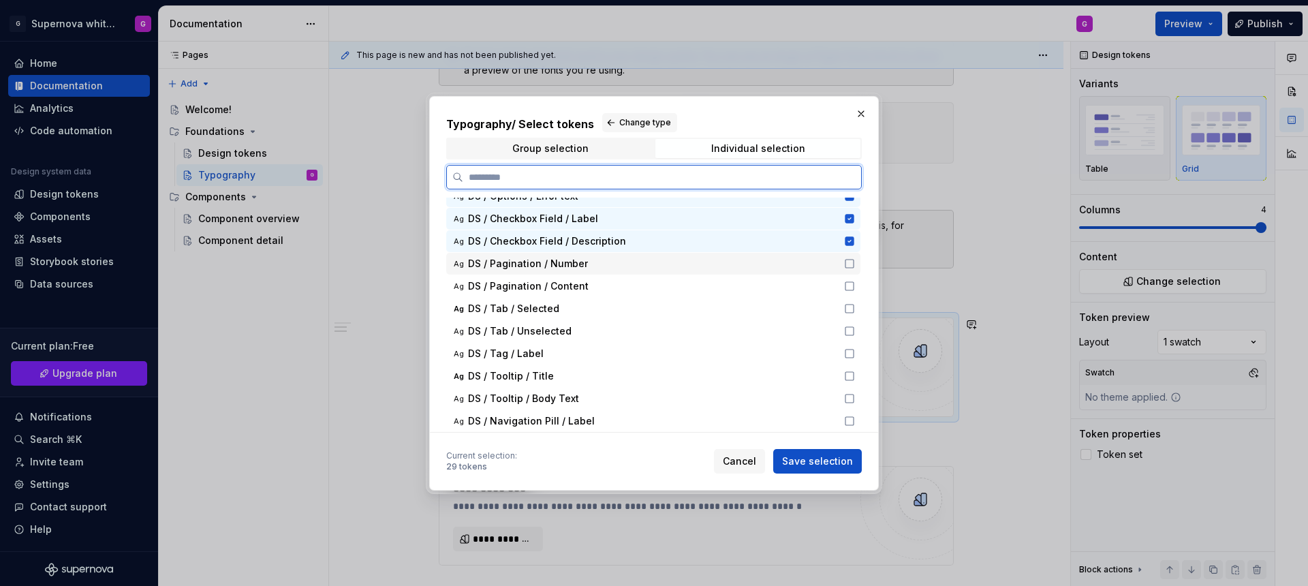
drag, startPoint x: 847, startPoint y: 261, endPoint x: 849, endPoint y: 282, distance: 21.2
click at [847, 262] on icon at bounding box center [849, 263] width 11 height 11
click at [847, 285] on icon at bounding box center [849, 286] width 11 height 11
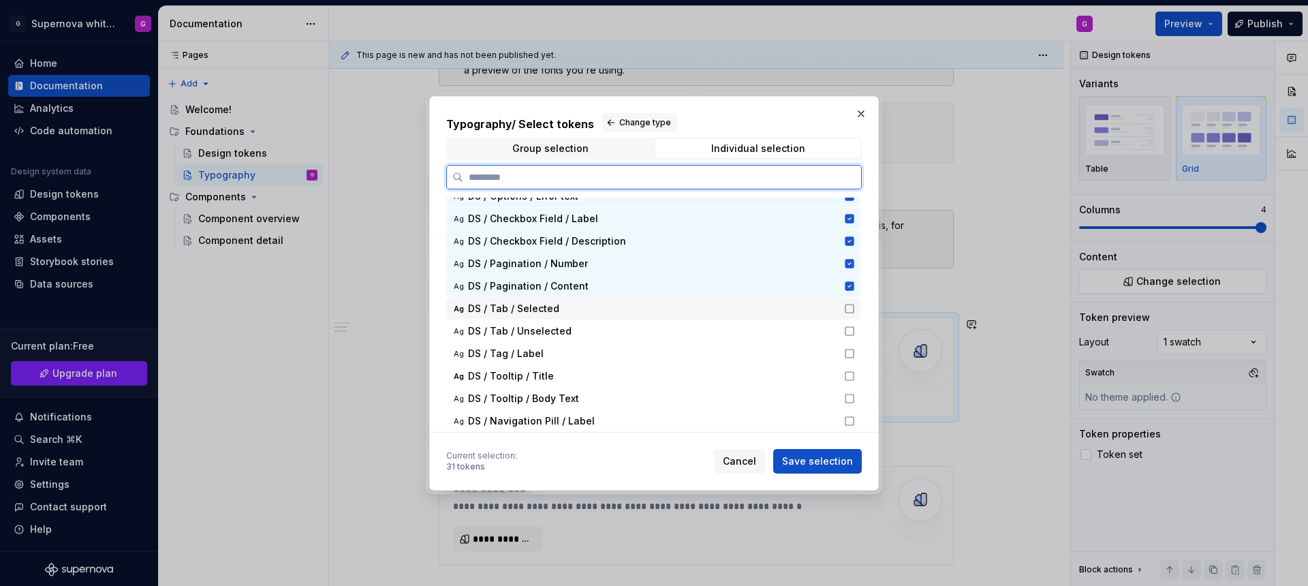
click at [848, 310] on icon at bounding box center [849, 308] width 11 height 11
click at [848, 332] on icon at bounding box center [849, 331] width 11 height 11
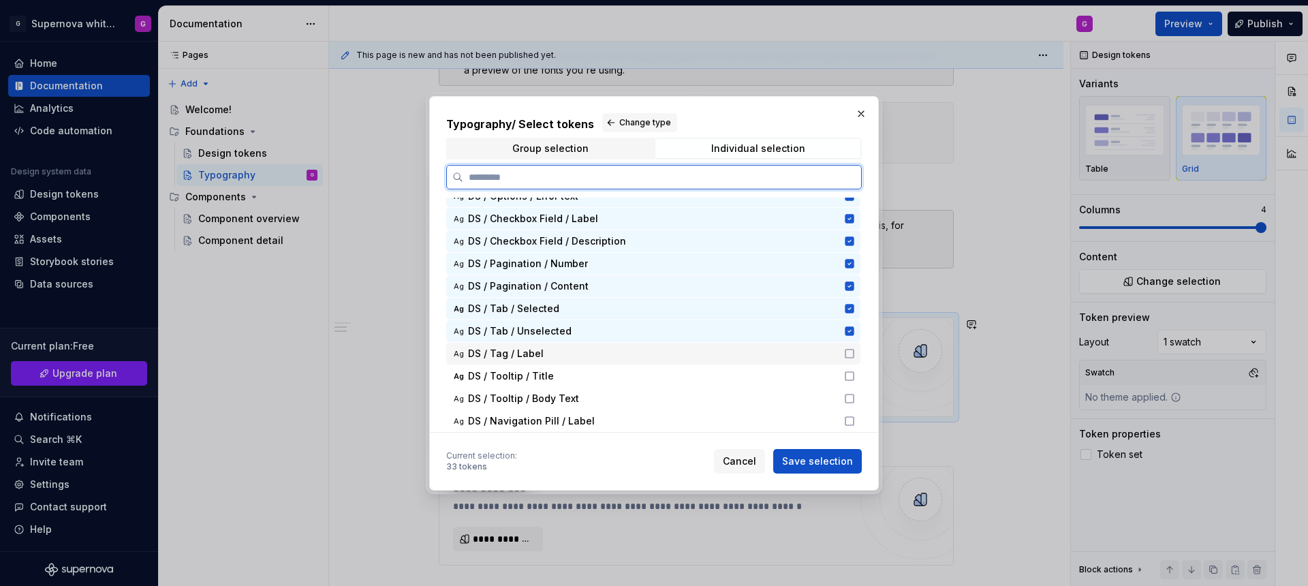
click at [848, 353] on icon at bounding box center [849, 353] width 11 height 11
click at [848, 382] on div "Ag DS / Tooltip / Title" at bounding box center [653, 376] width 414 height 22
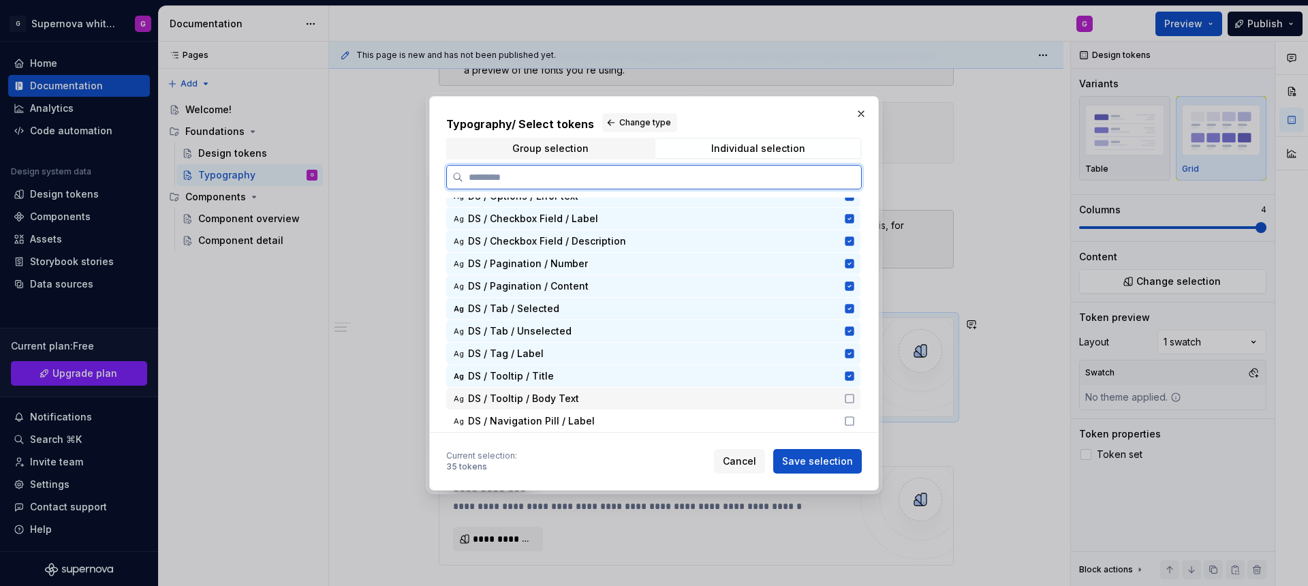
click at [847, 395] on icon at bounding box center [849, 398] width 11 height 11
click at [849, 421] on icon at bounding box center [849, 421] width 11 height 11
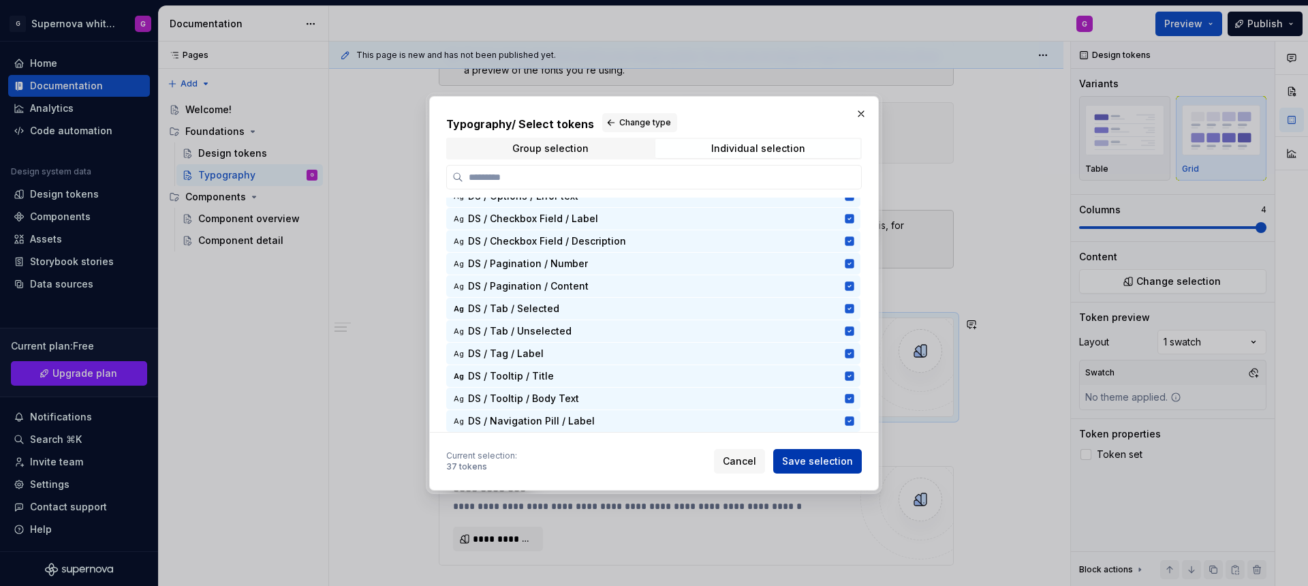
click at [808, 465] on span "Save selection" at bounding box center [817, 461] width 71 height 14
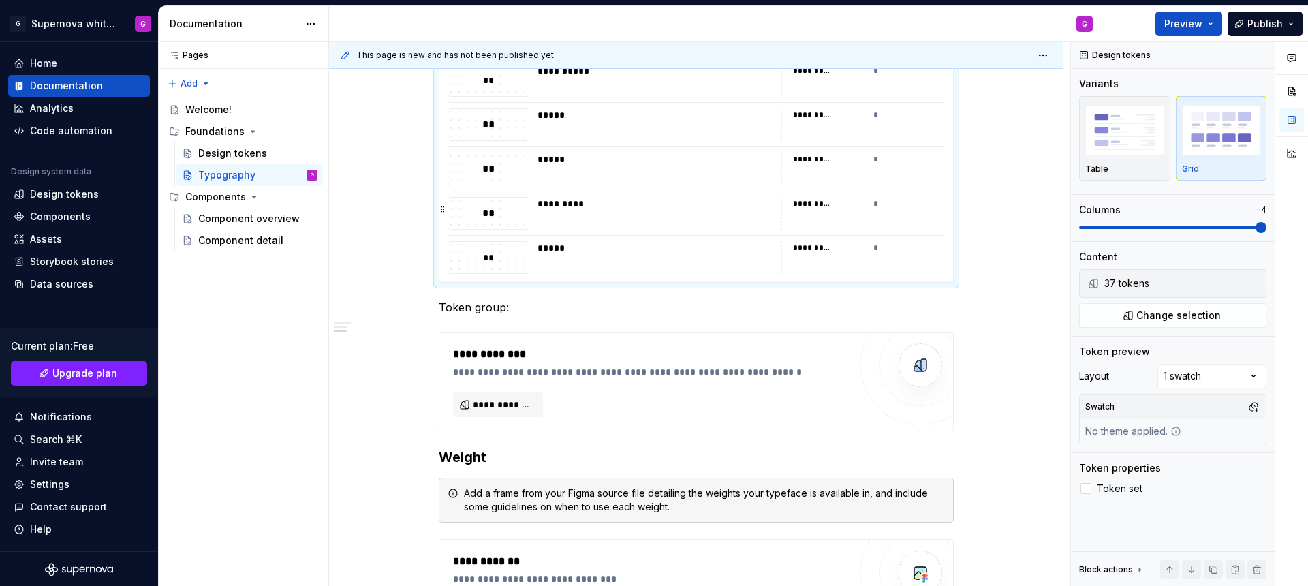
scroll to position [2040, 0]
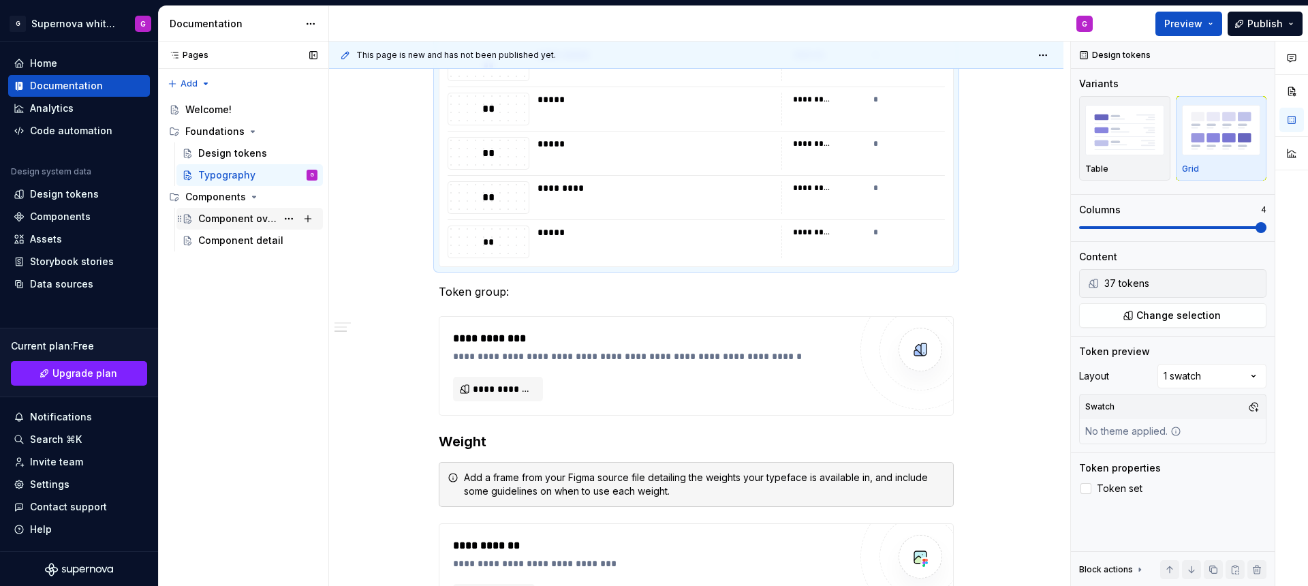
click at [216, 219] on div "Component overview" at bounding box center [237, 219] width 78 height 14
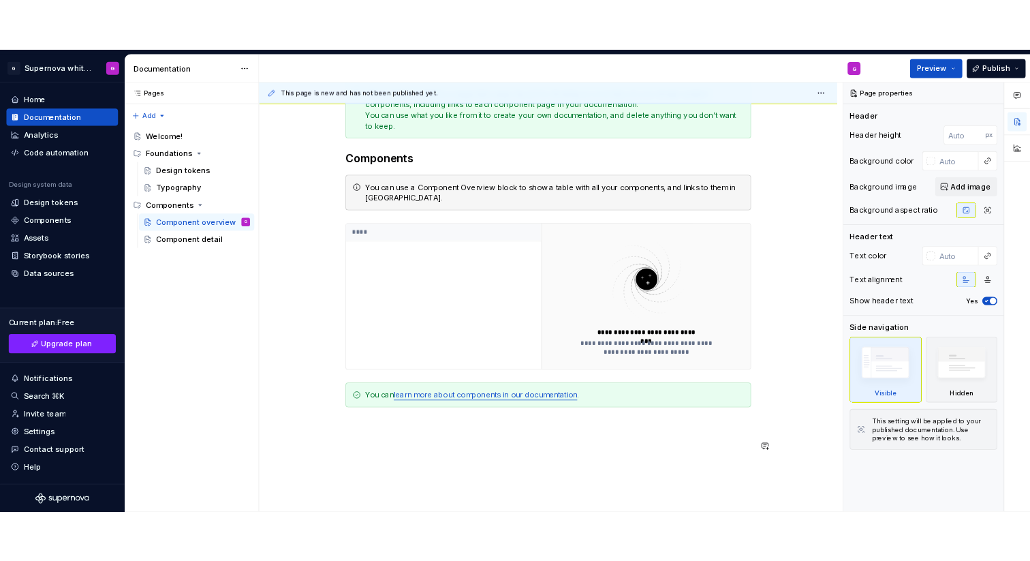
scroll to position [225, 0]
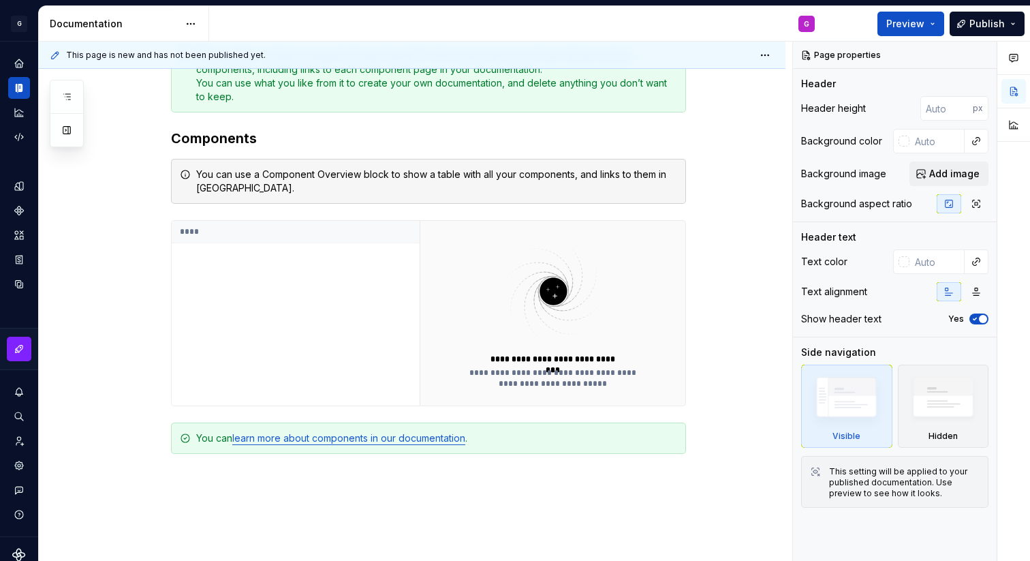
type textarea "*"
